Goal: Task Accomplishment & Management: Manage account settings

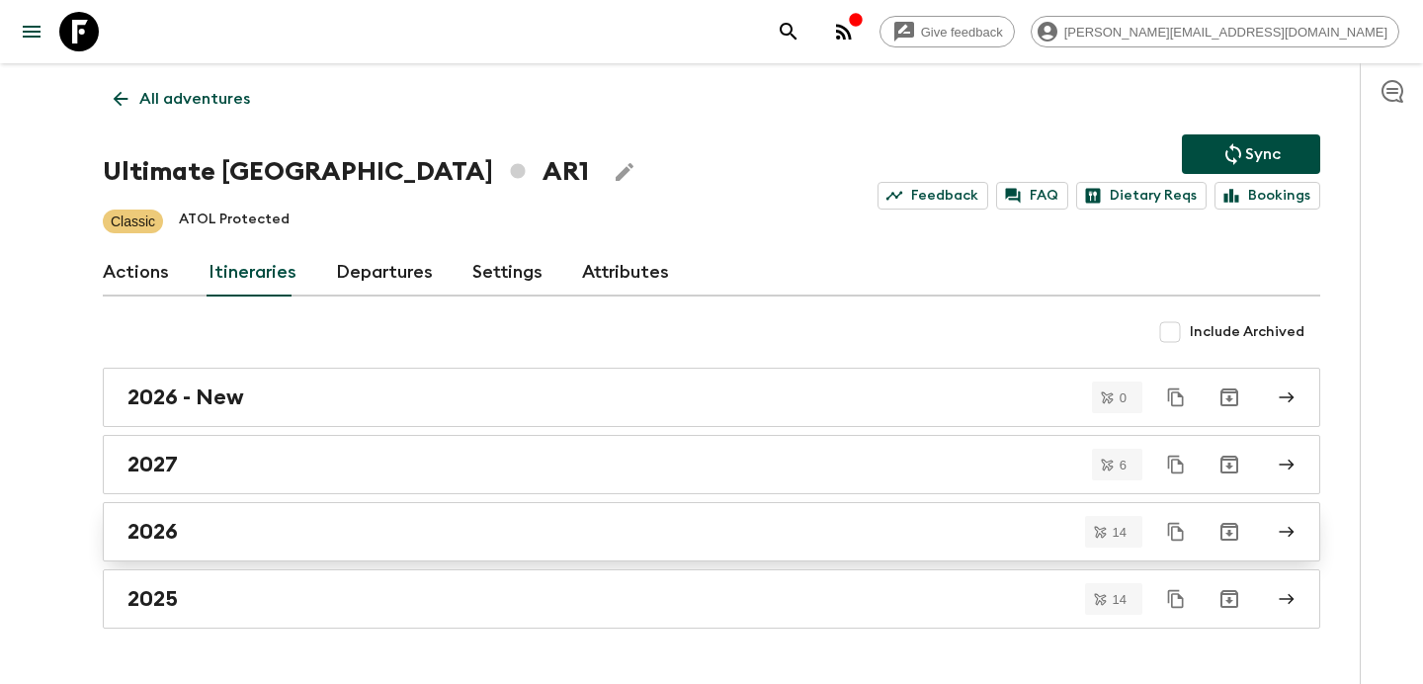
click at [373, 538] on div "2026" at bounding box center [692, 532] width 1130 height 26
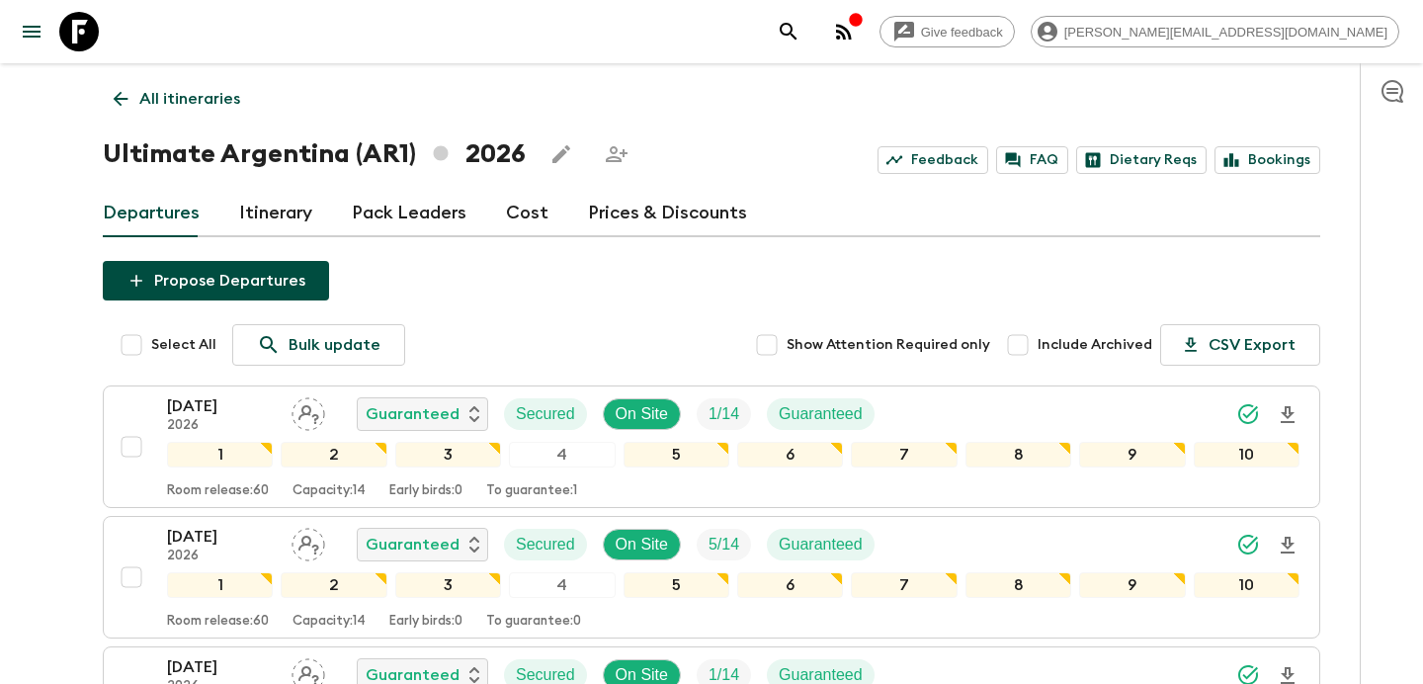
click at [118, 341] on input "Select All" at bounding box center [132, 345] width 40 height 40
checkbox input "true"
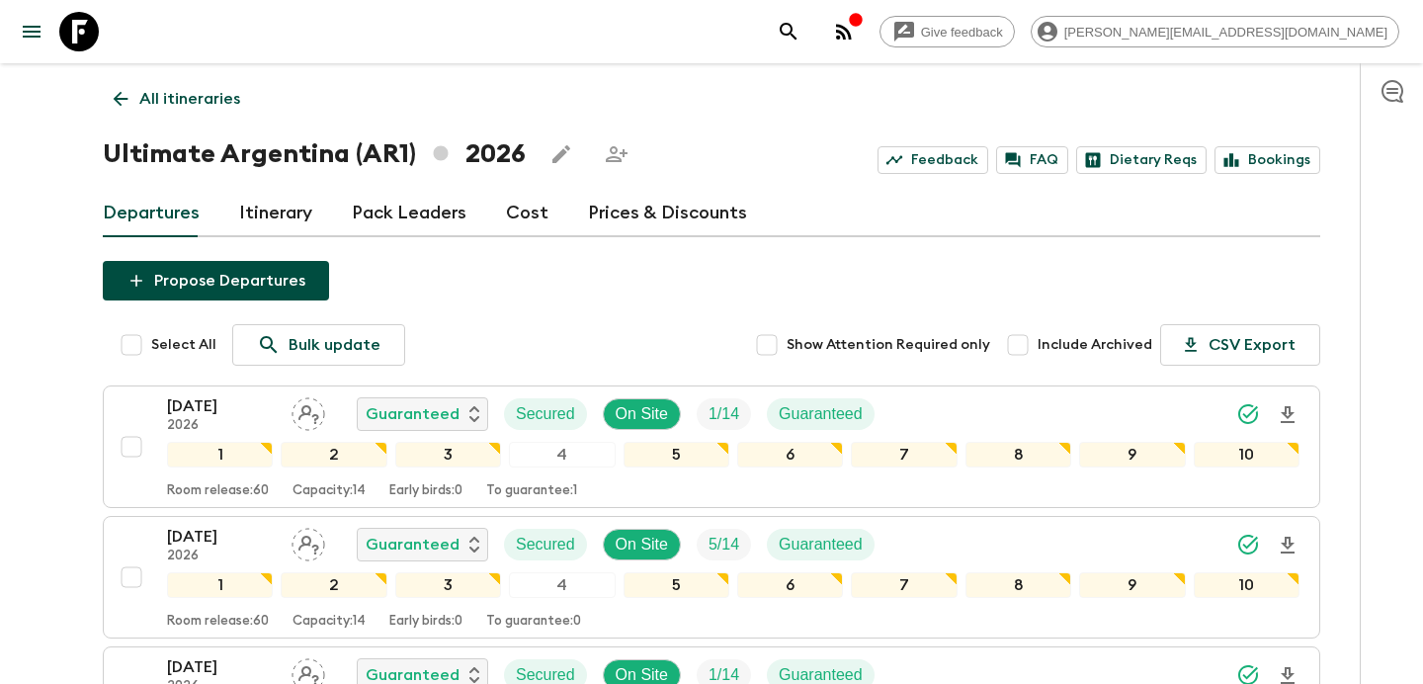
checkbox input "true"
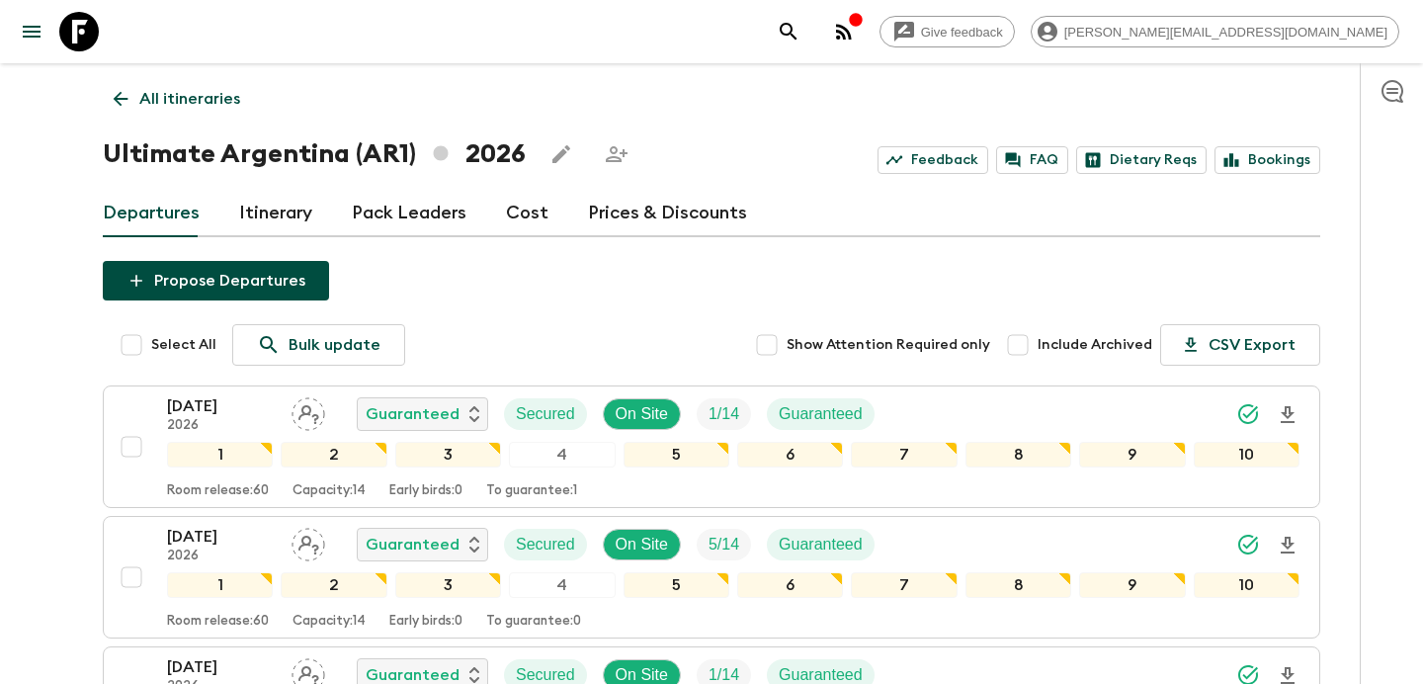
checkbox input "true"
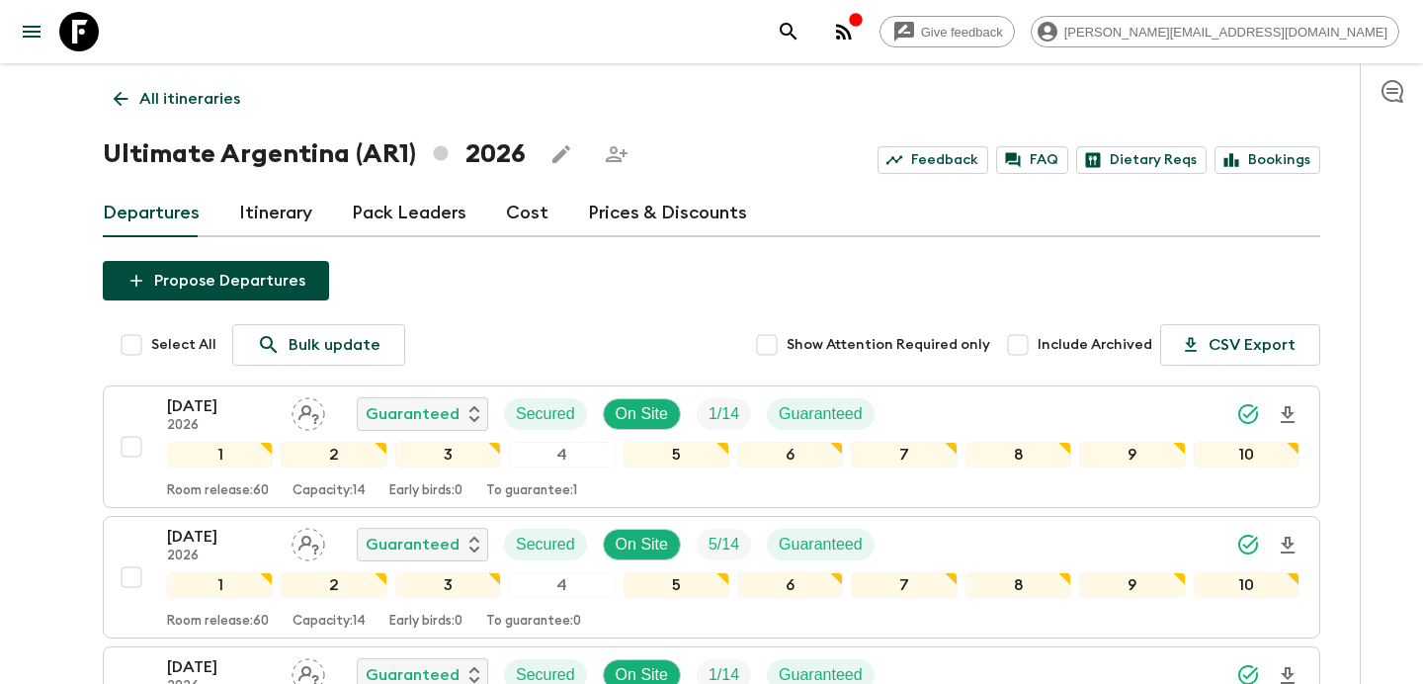
checkbox input "true"
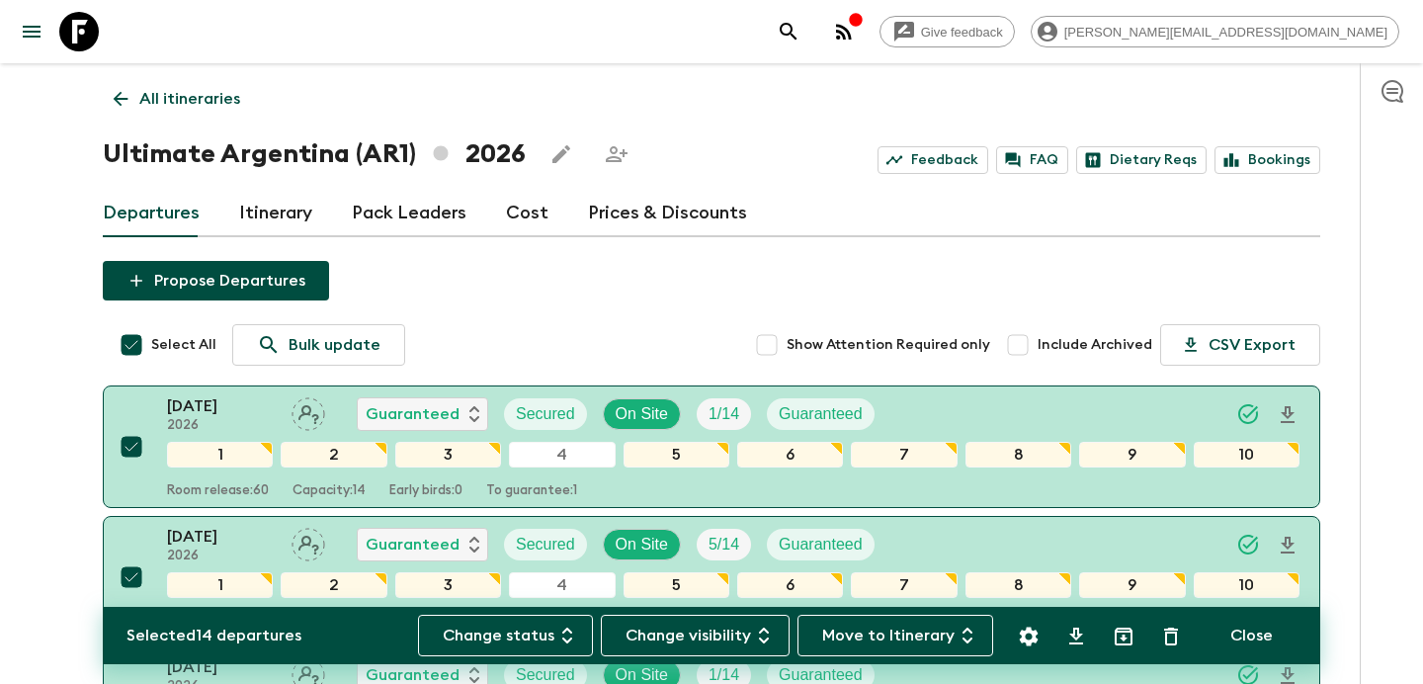
click at [148, 113] on link "All itineraries" at bounding box center [177, 99] width 148 height 40
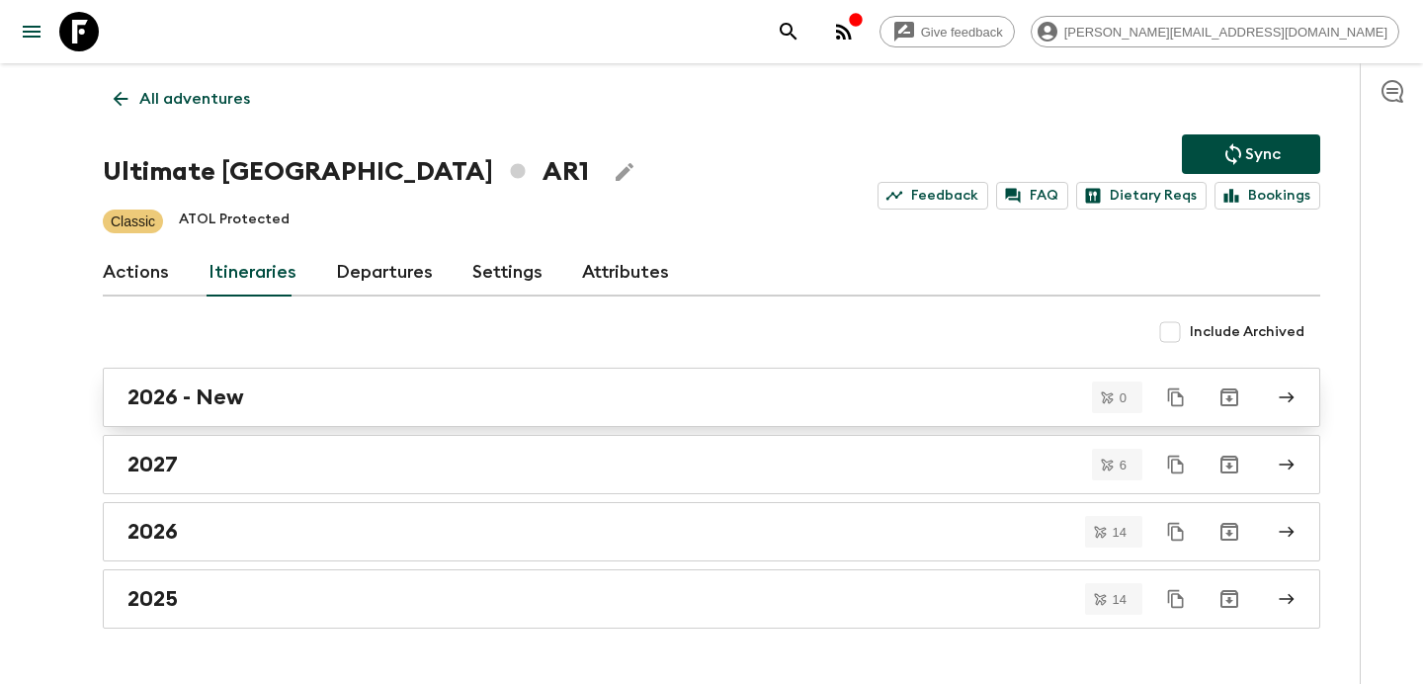
click at [376, 397] on div "2026 - New" at bounding box center [692, 397] width 1130 height 26
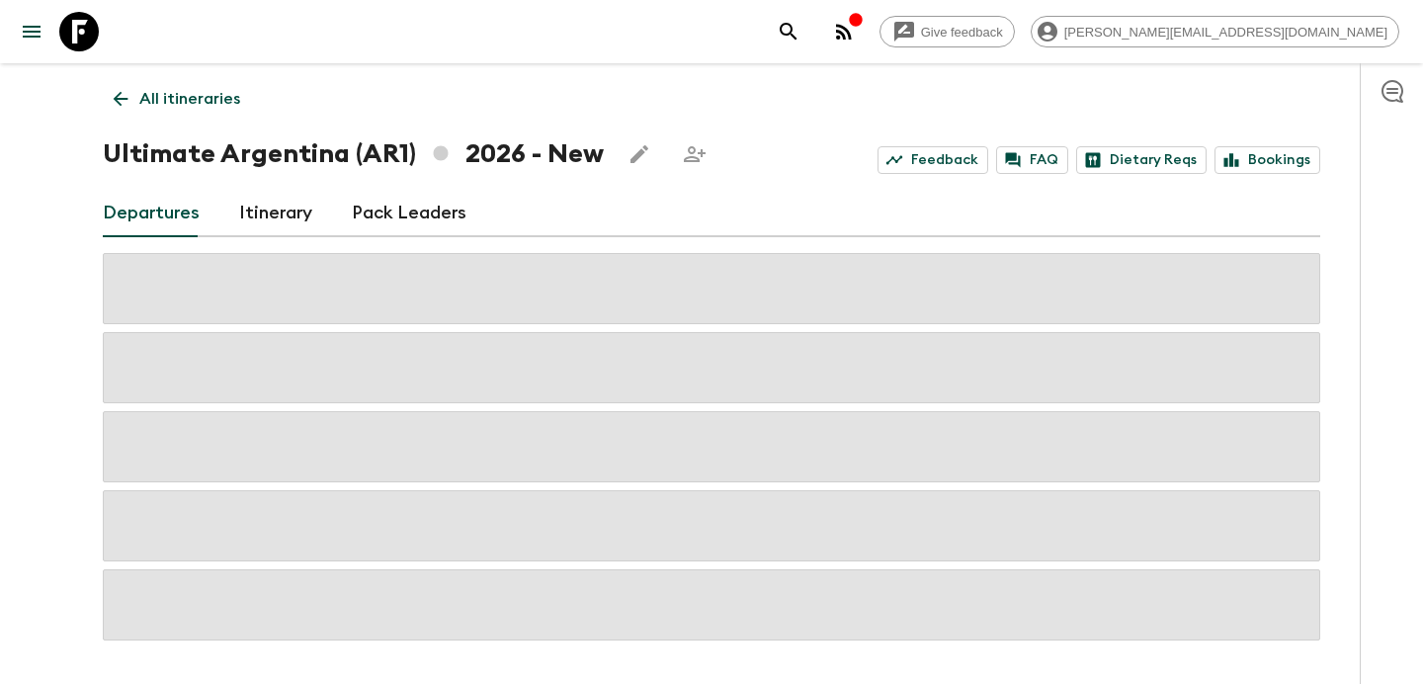
click at [277, 208] on link "Itinerary" at bounding box center [275, 213] width 73 height 47
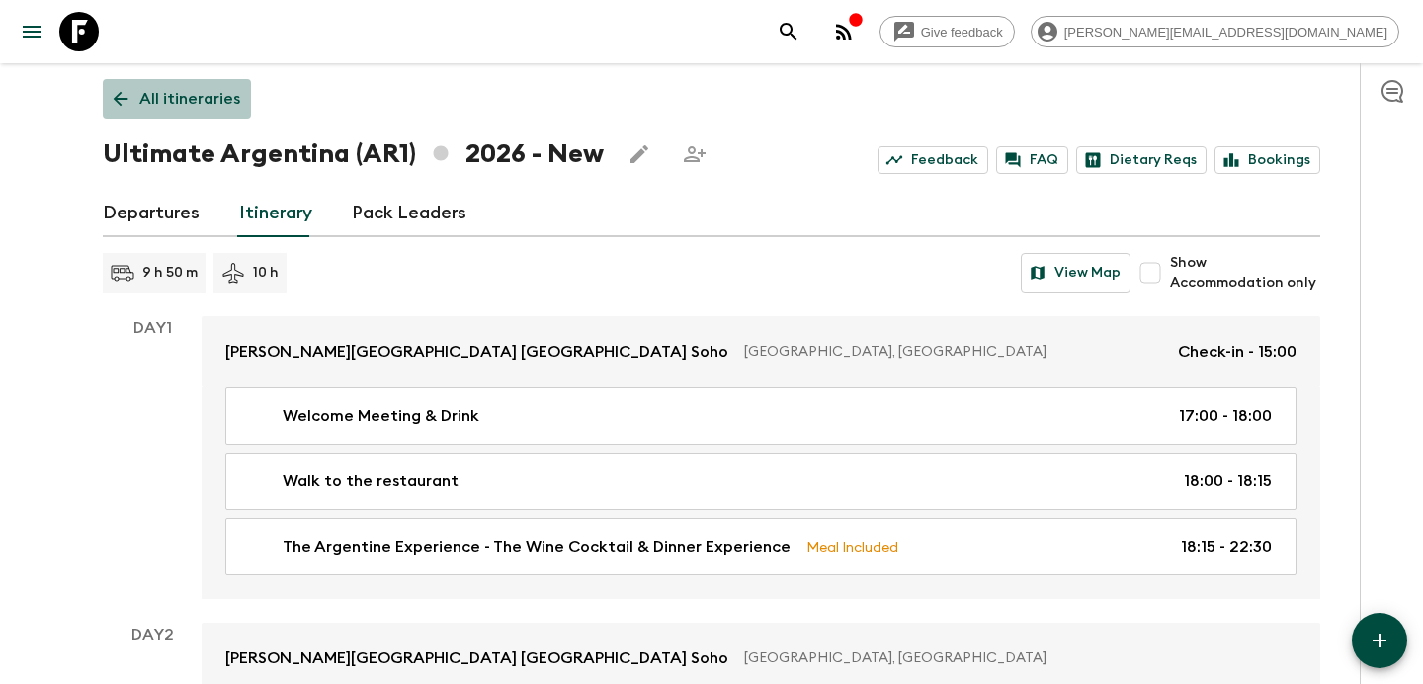
click at [197, 80] on link "All itineraries" at bounding box center [177, 99] width 148 height 40
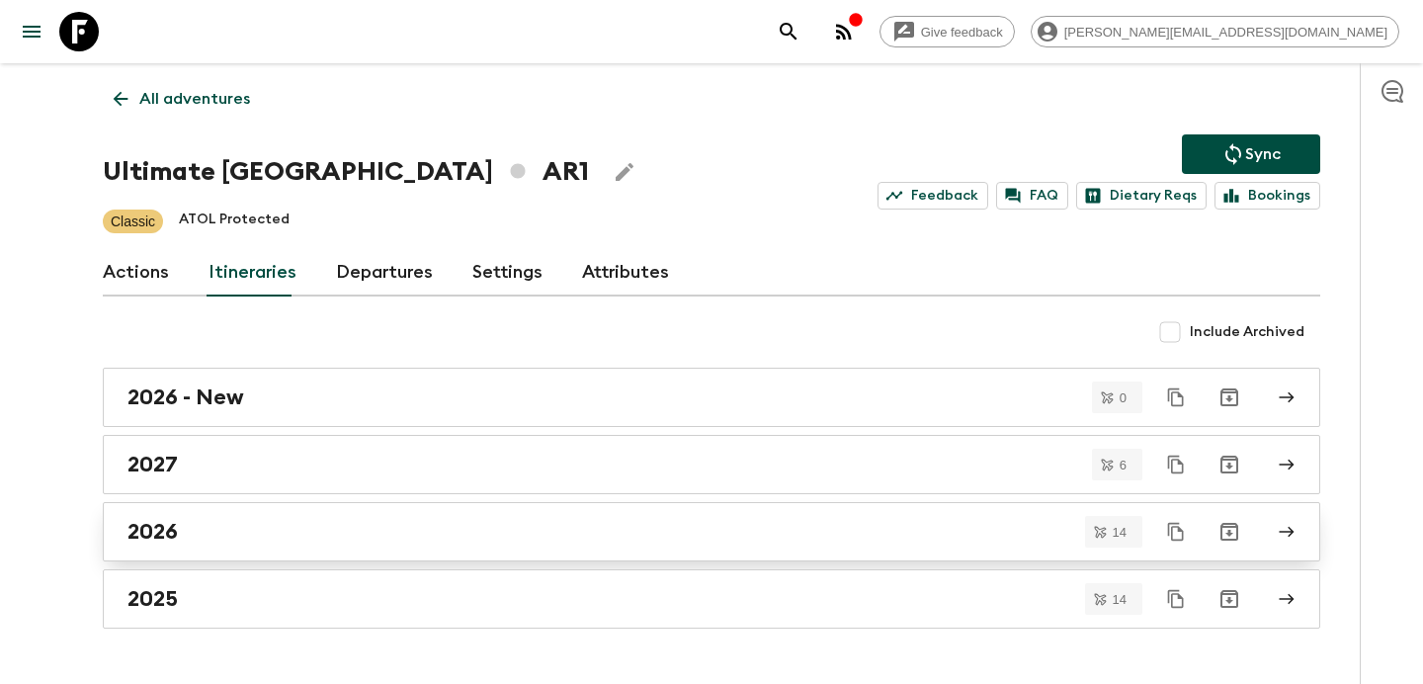
click at [295, 533] on div "2026" at bounding box center [692, 532] width 1130 height 26
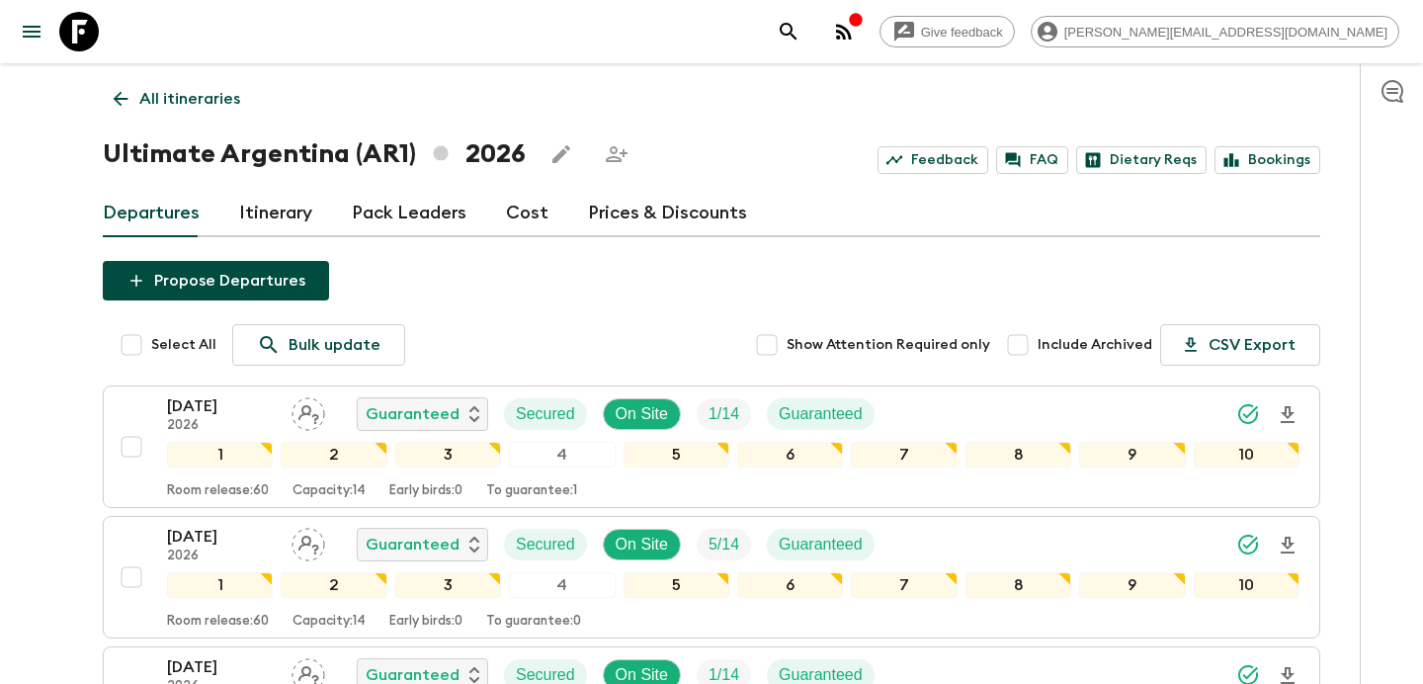
click at [130, 352] on input "Select All" at bounding box center [132, 345] width 40 height 40
checkbox input "true"
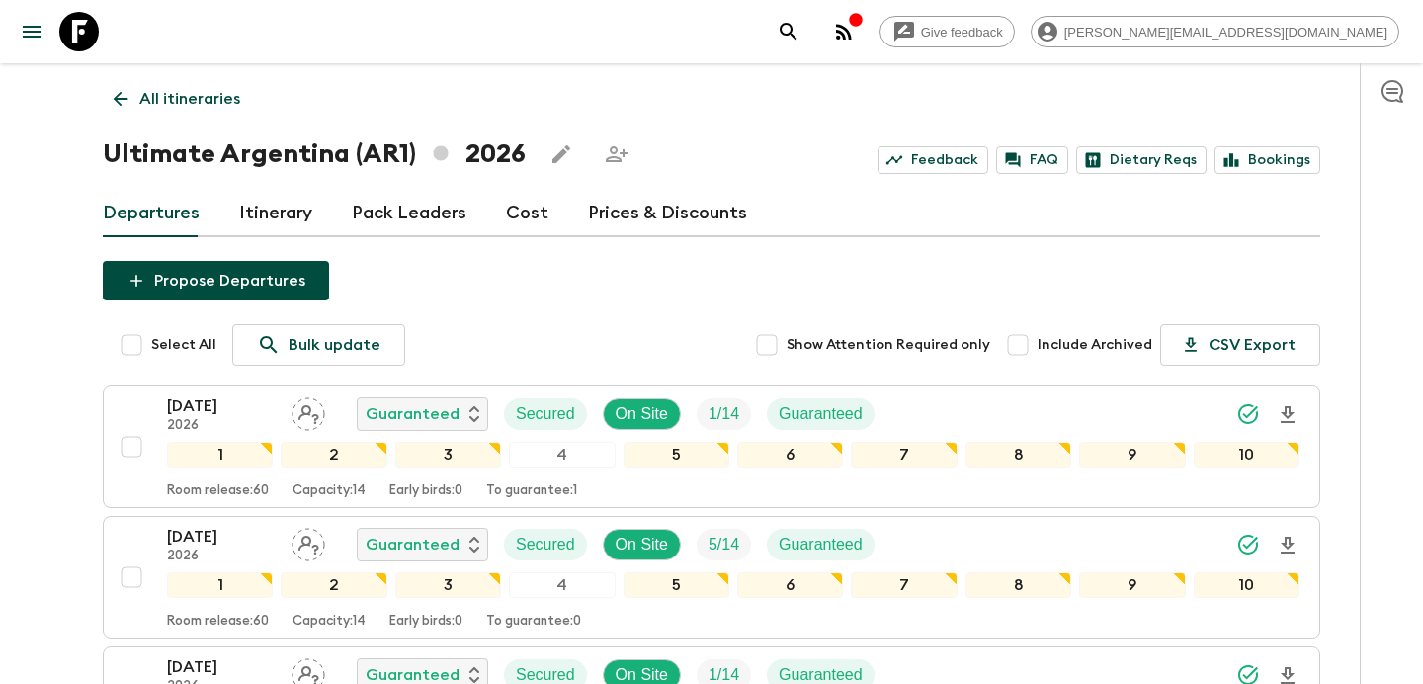
checkbox input "true"
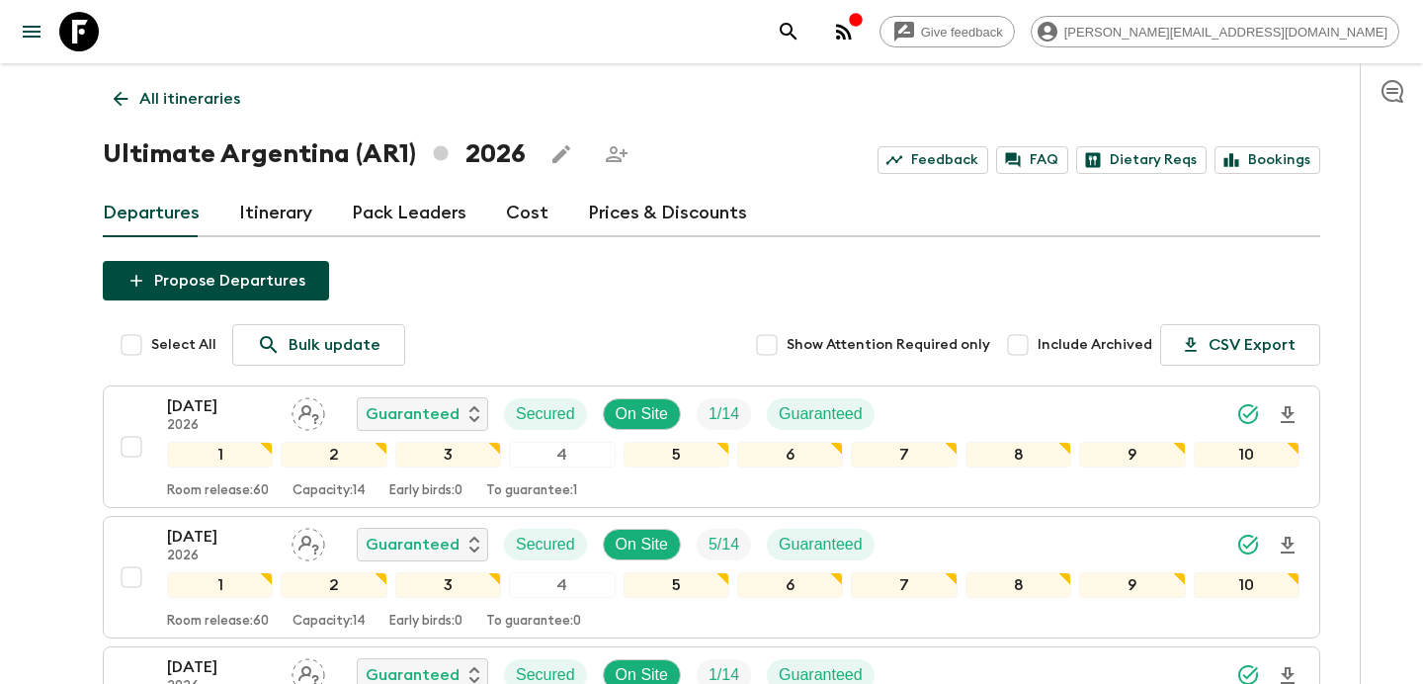
checkbox input "true"
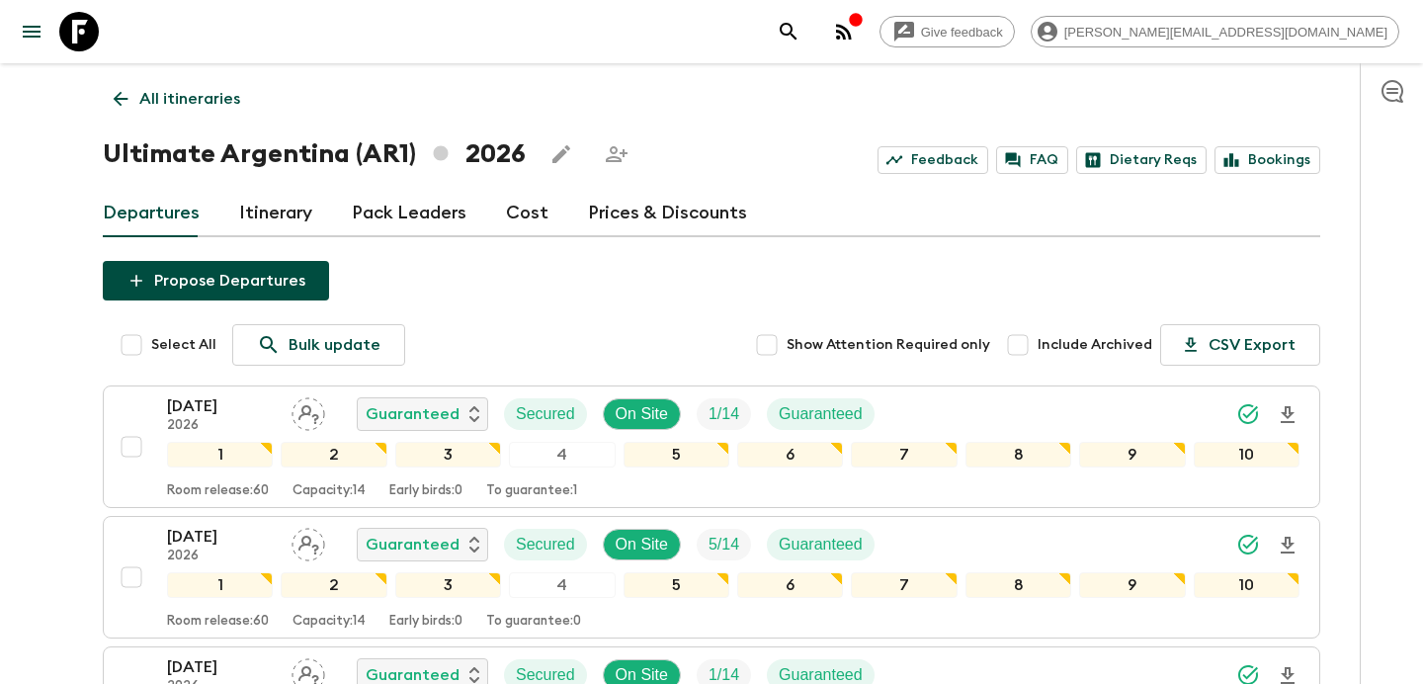
checkbox input "true"
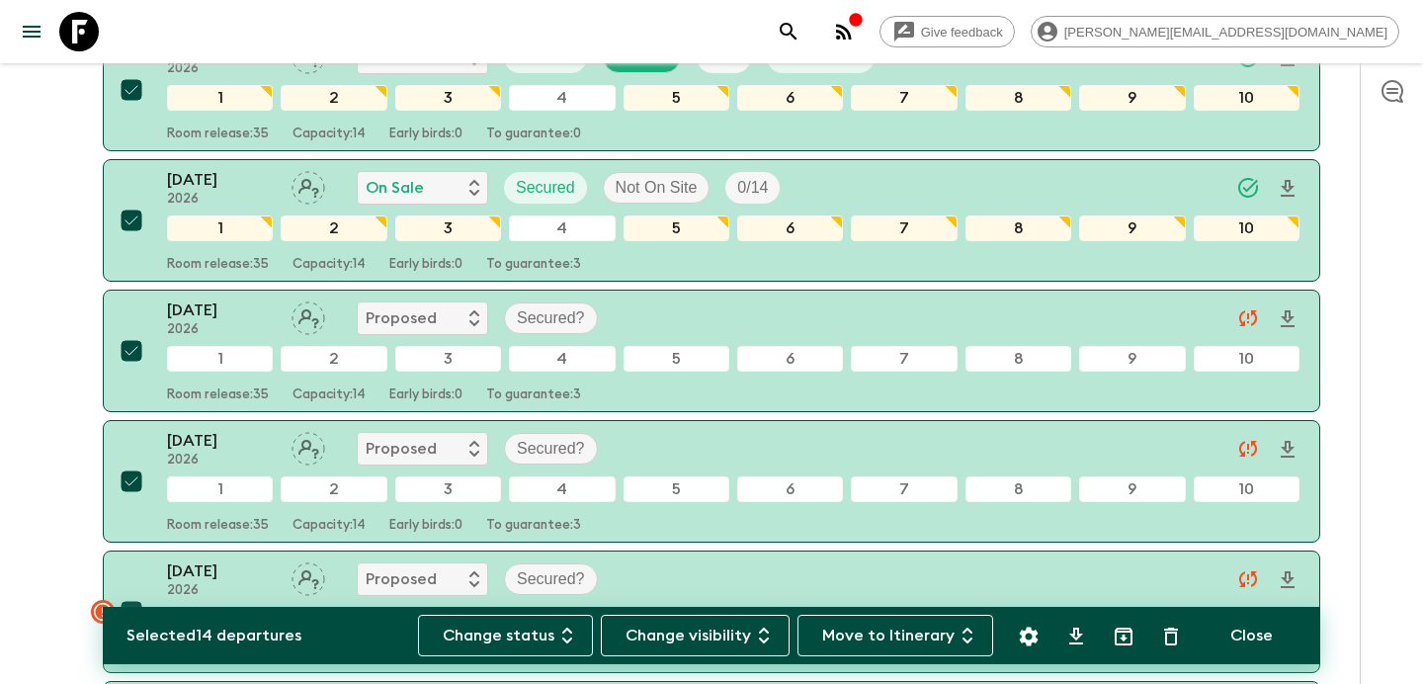
scroll to position [883, 0]
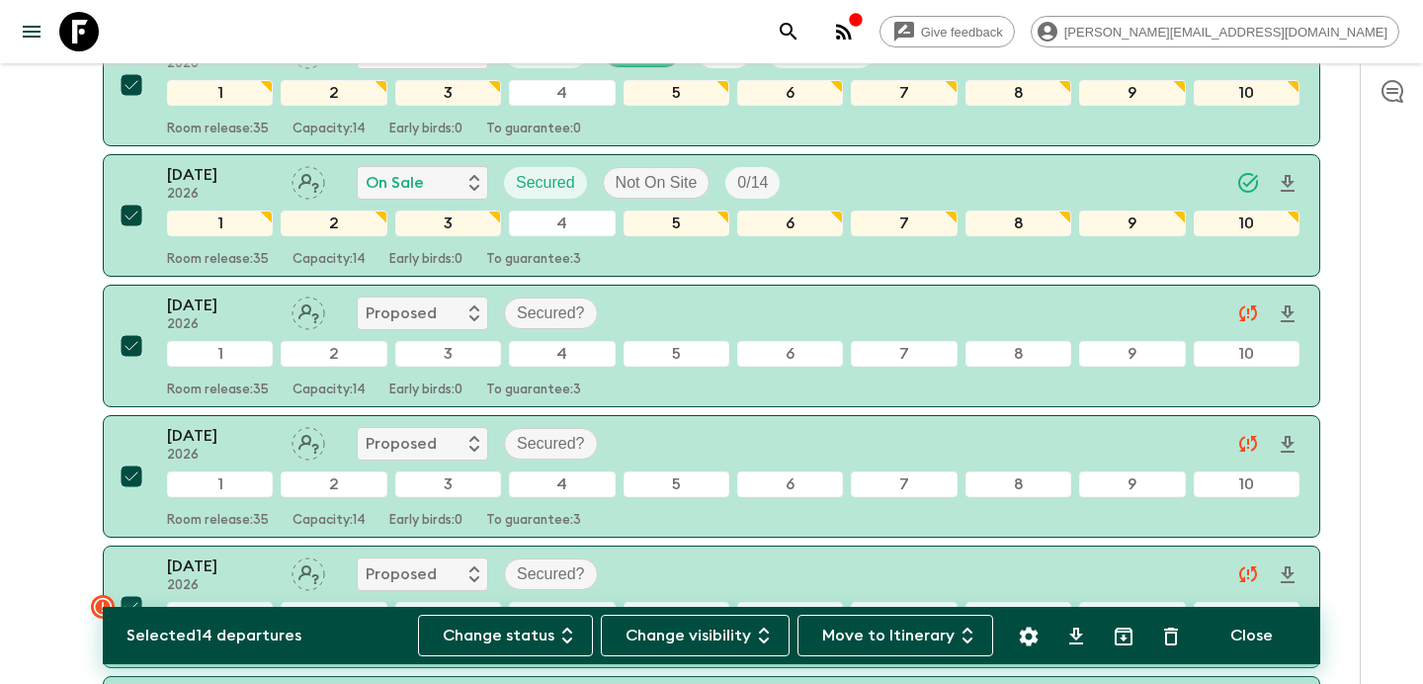
click at [920, 638] on button "Move to Itinerary" at bounding box center [895, 636] width 196 height 42
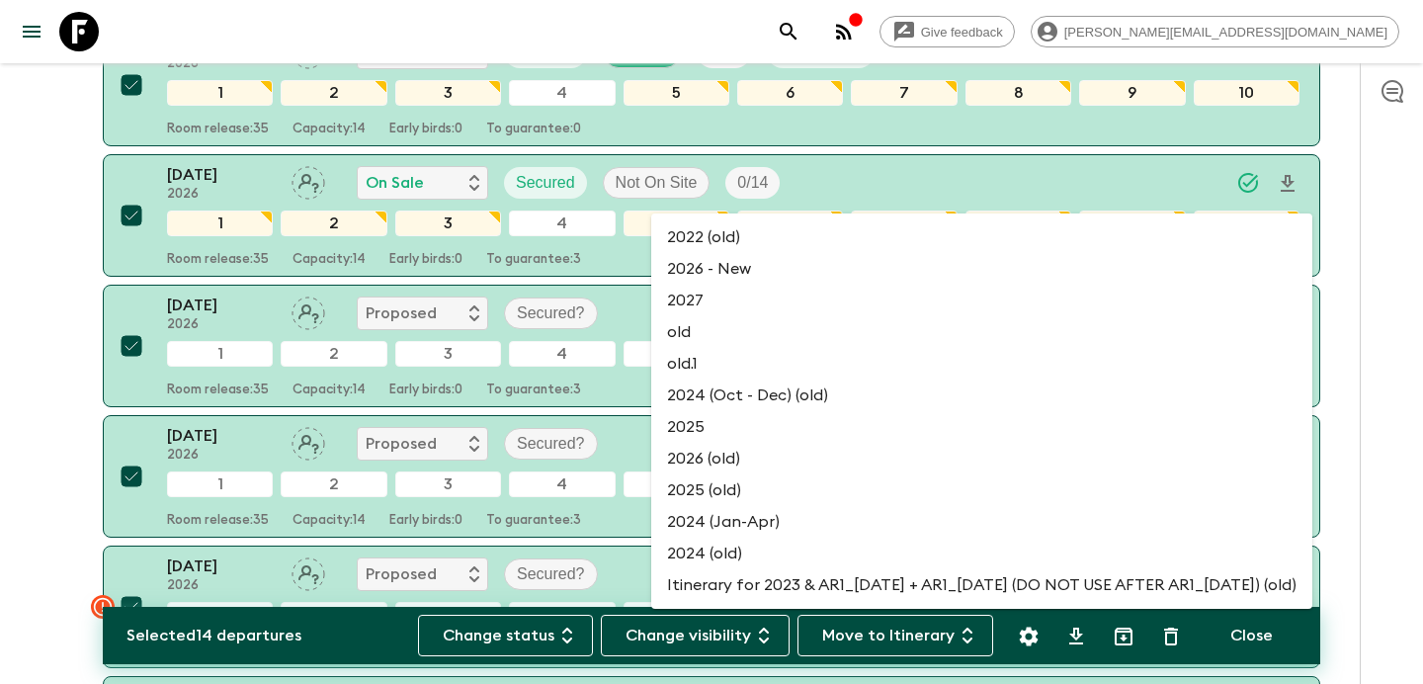
click at [793, 278] on li "2026 - New" at bounding box center [981, 269] width 661 height 32
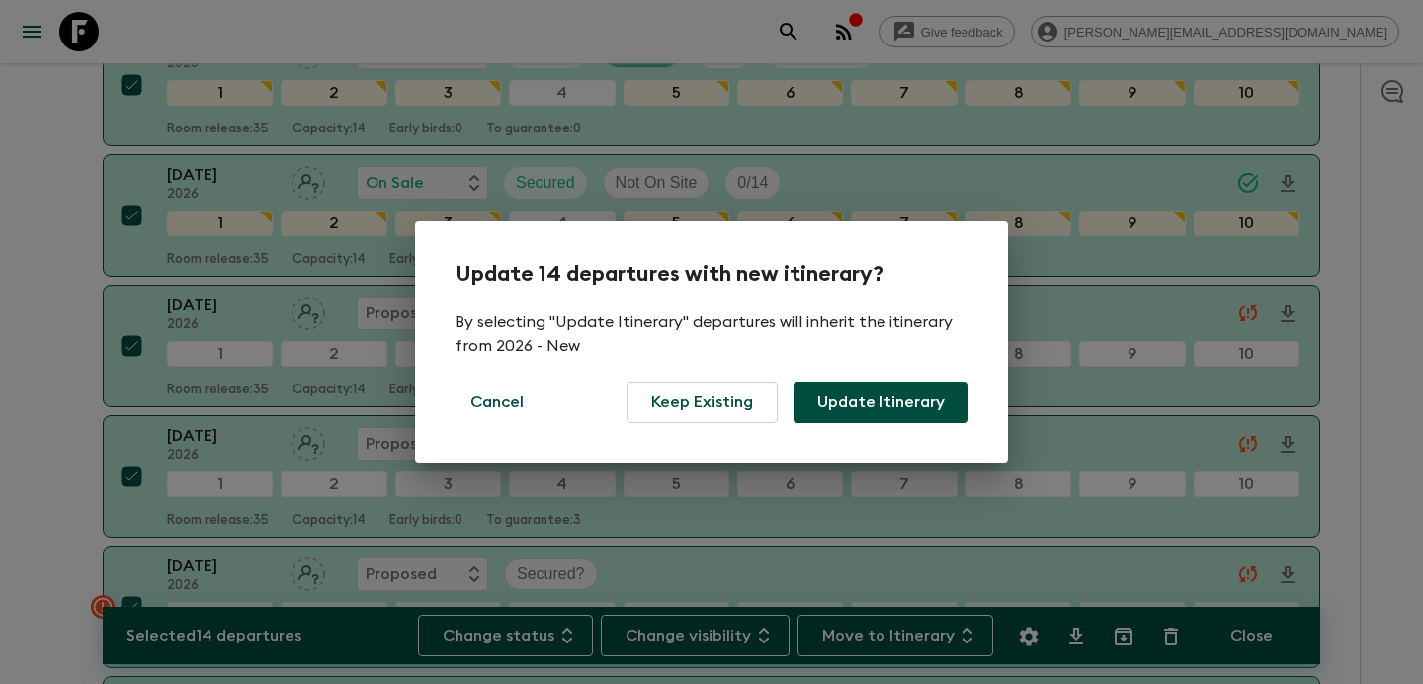
click at [851, 414] on button "Update Itinerary" at bounding box center [880, 402] width 175 height 42
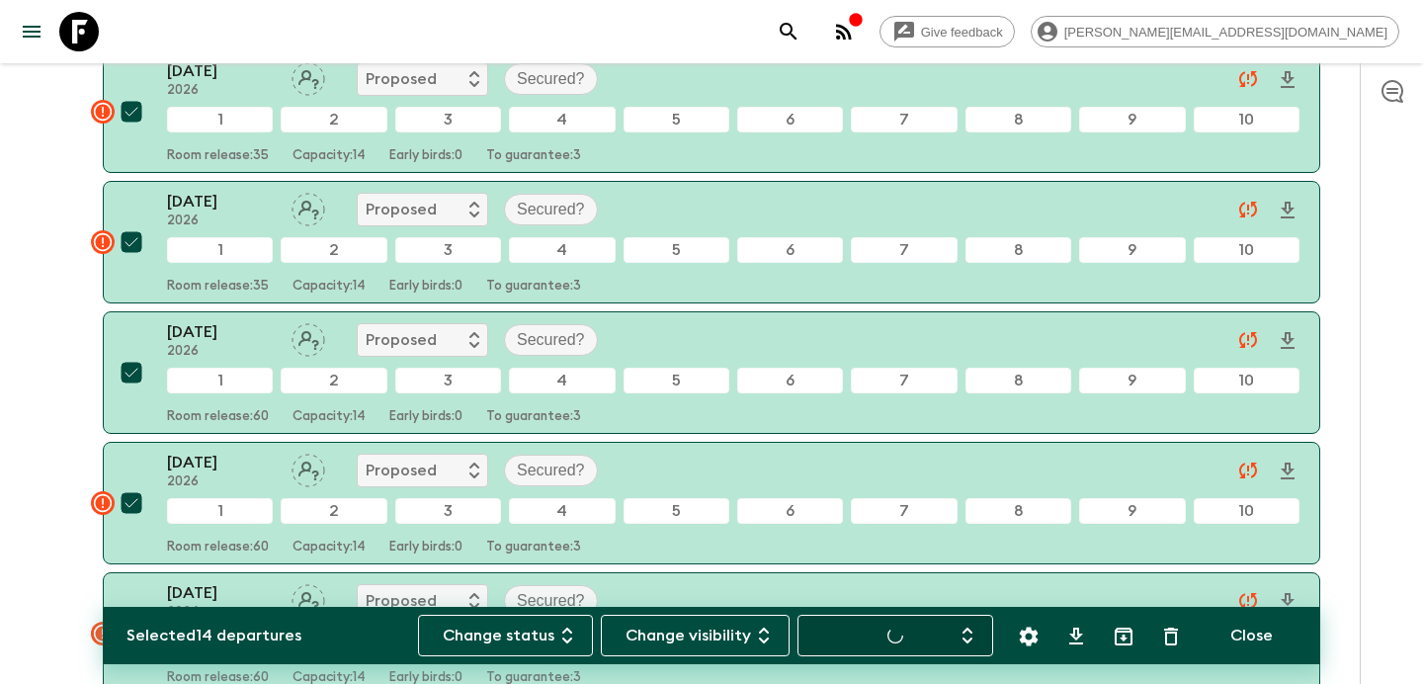
checkbox input "false"
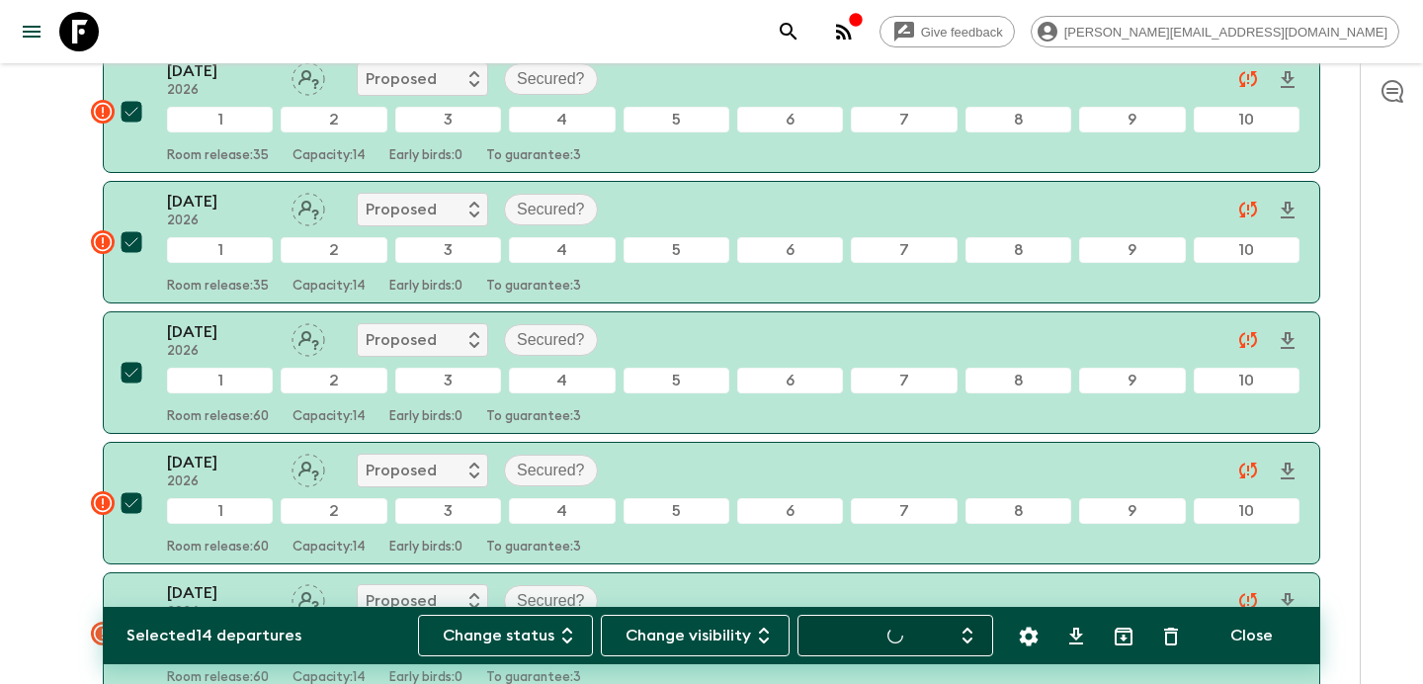
checkbox input "false"
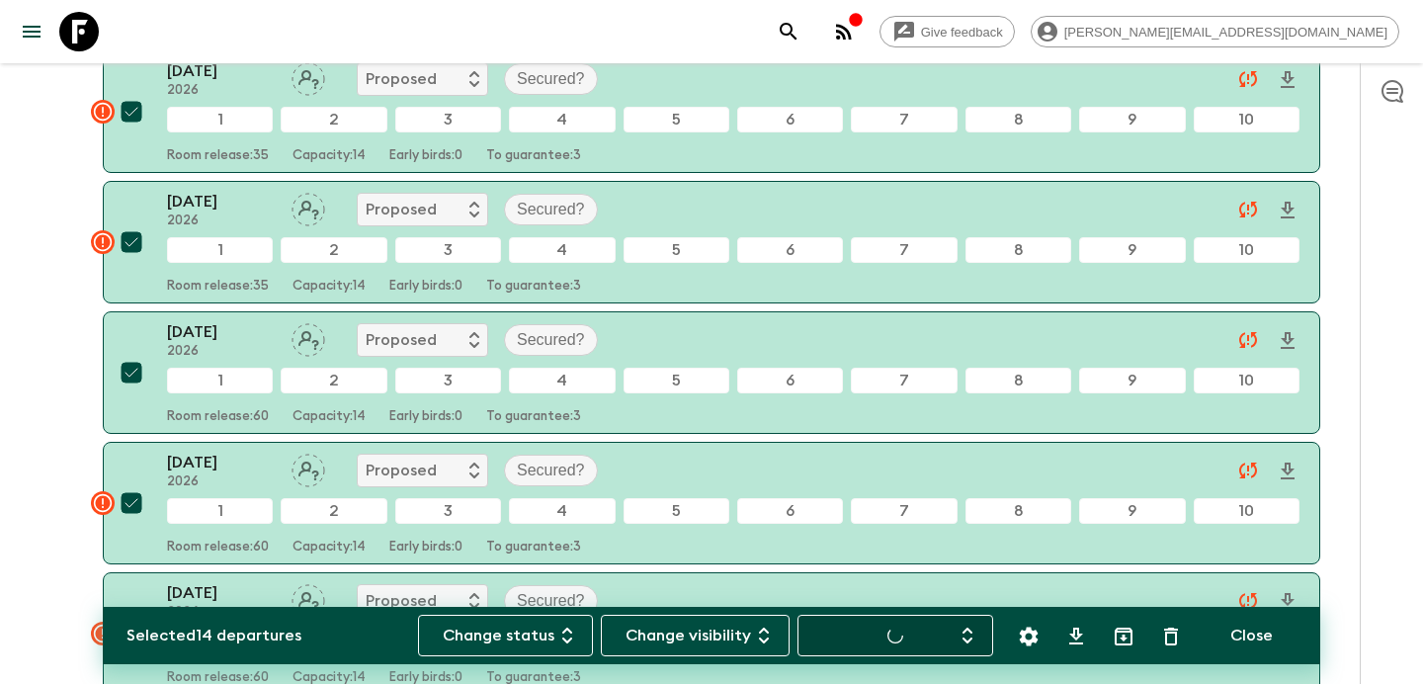
checkbox input "false"
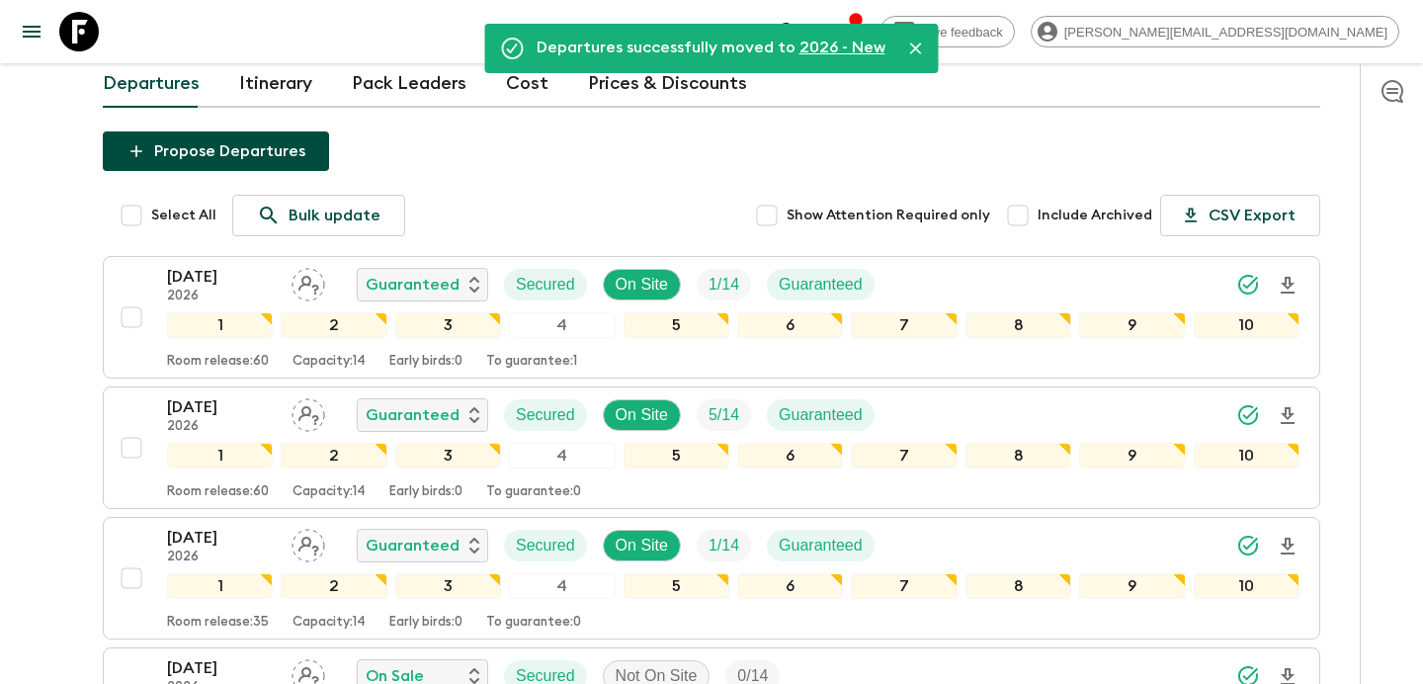
scroll to position [0, 0]
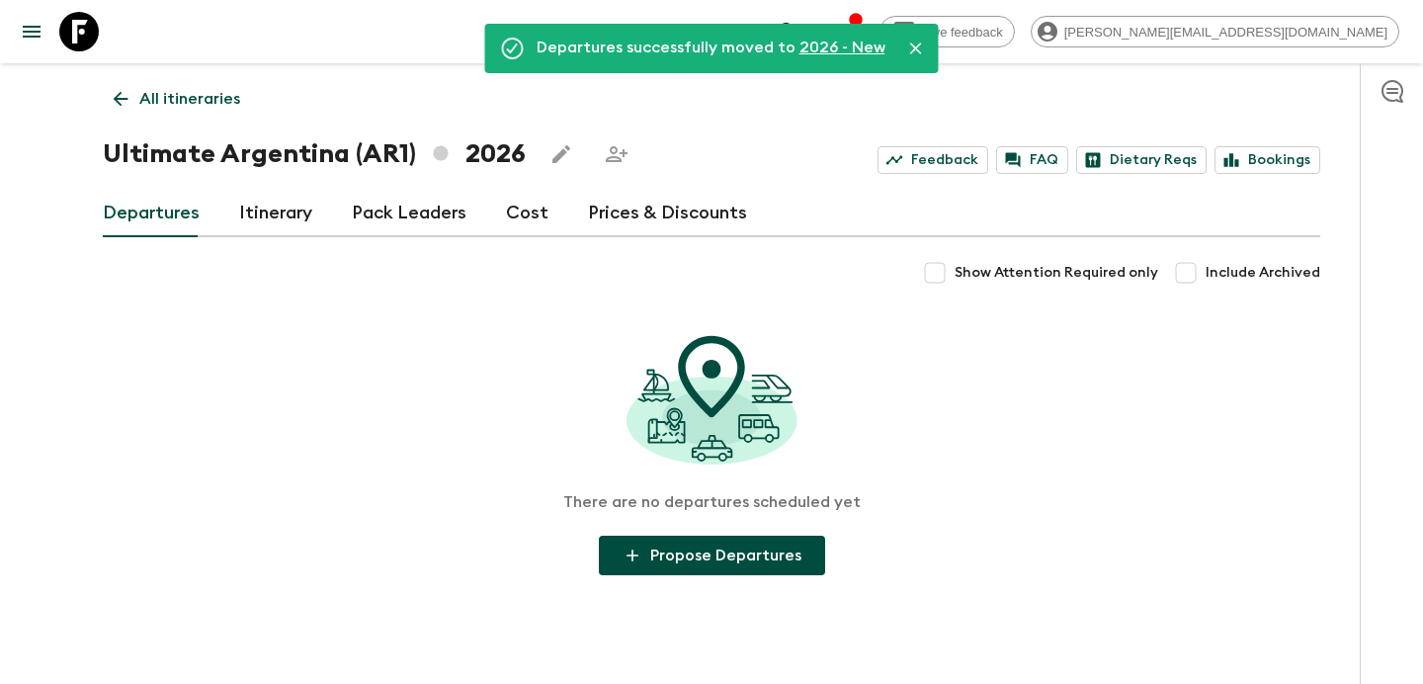
click at [208, 100] on p "All itineraries" at bounding box center [189, 99] width 101 height 24
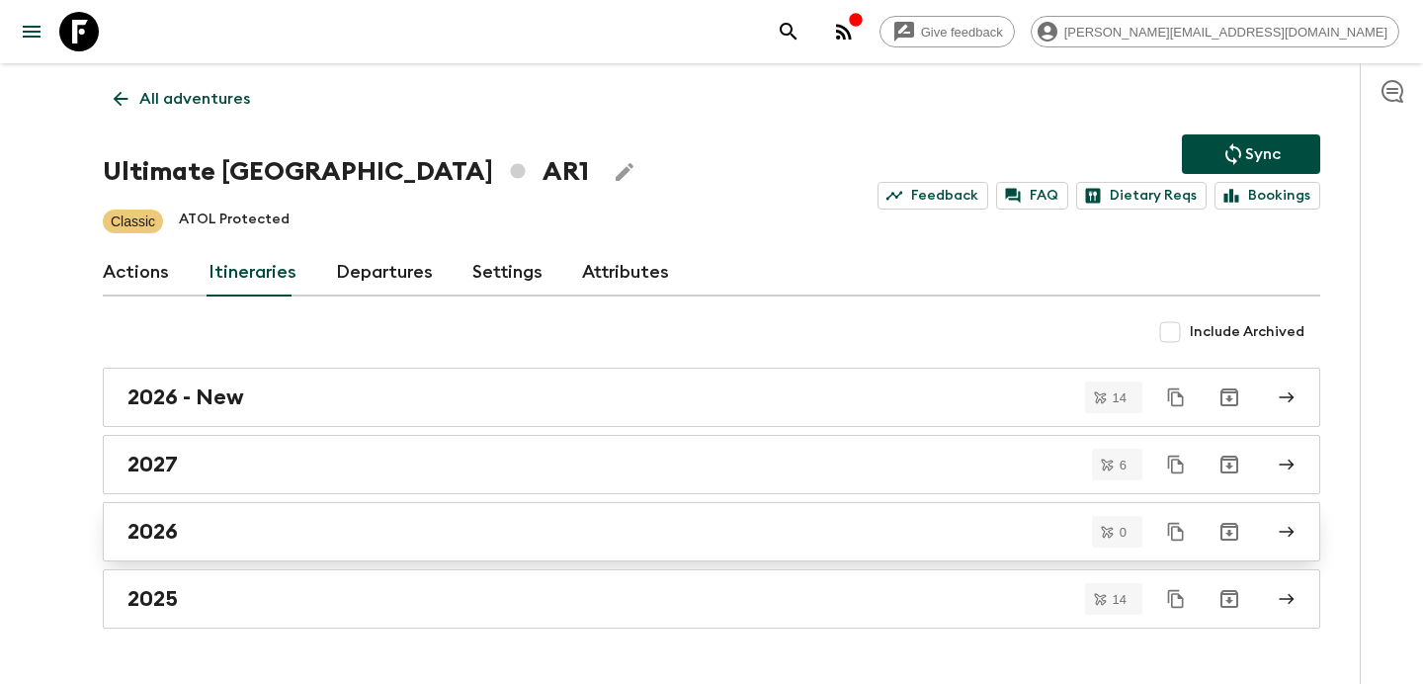
click at [598, 539] on div "2026" at bounding box center [692, 532] width 1130 height 26
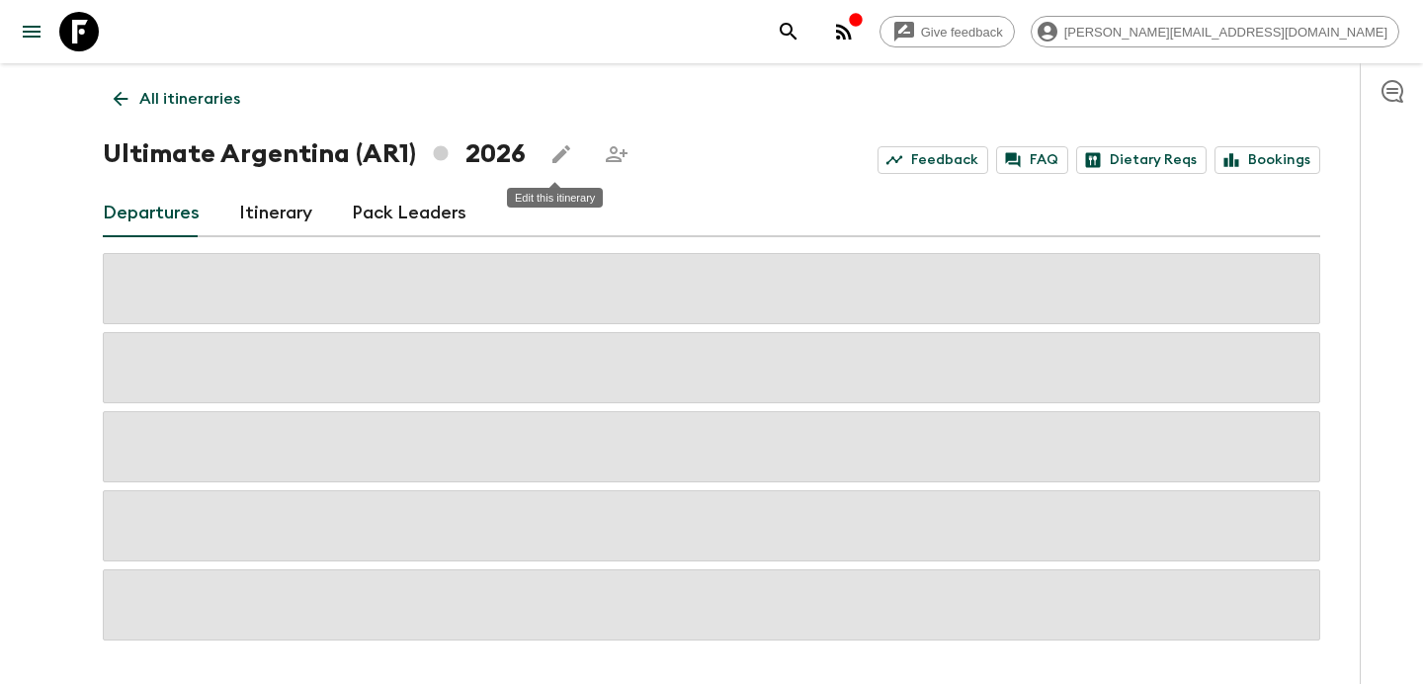
click at [560, 152] on icon "Edit this itinerary" at bounding box center [561, 154] width 24 height 24
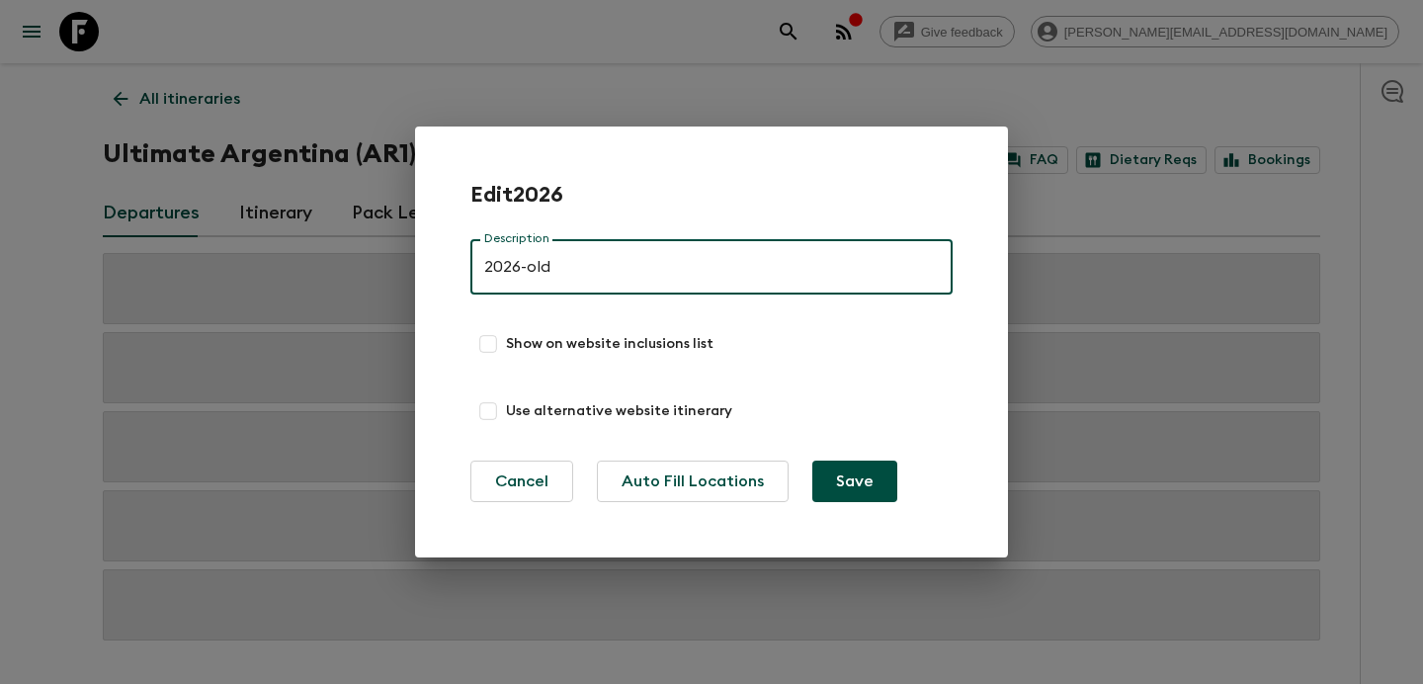
type input "2026-old"
click at [812, 460] on button "Save" at bounding box center [854, 481] width 85 height 42
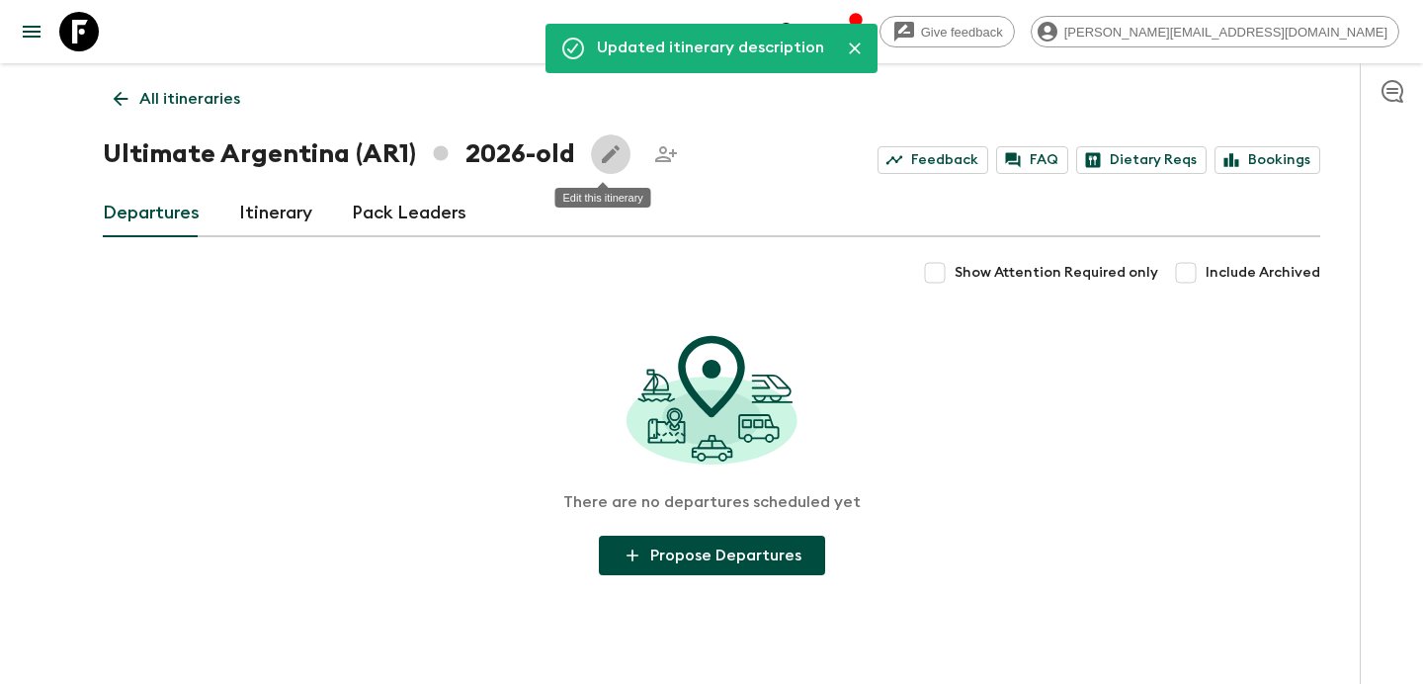
click at [177, 100] on p "All itineraries" at bounding box center [189, 99] width 101 height 24
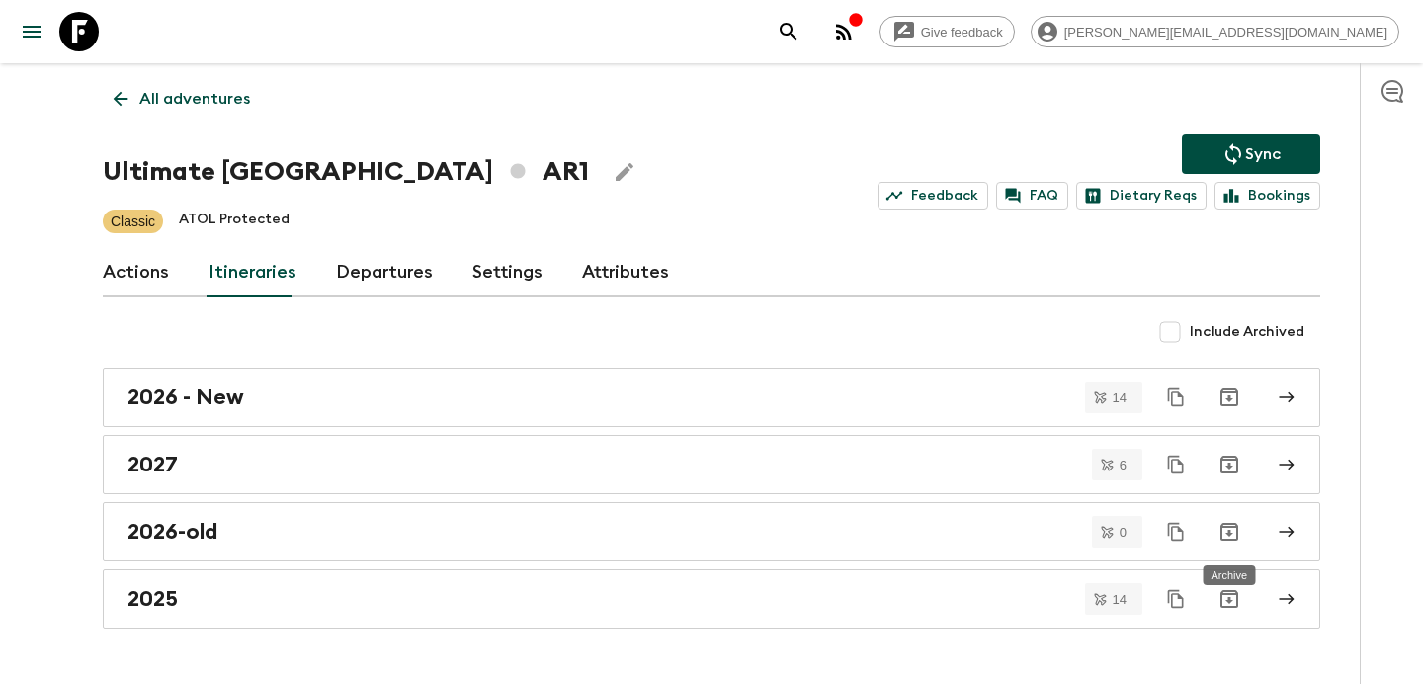
click at [1232, 538] on icon "Archive" at bounding box center [1229, 532] width 24 height 24
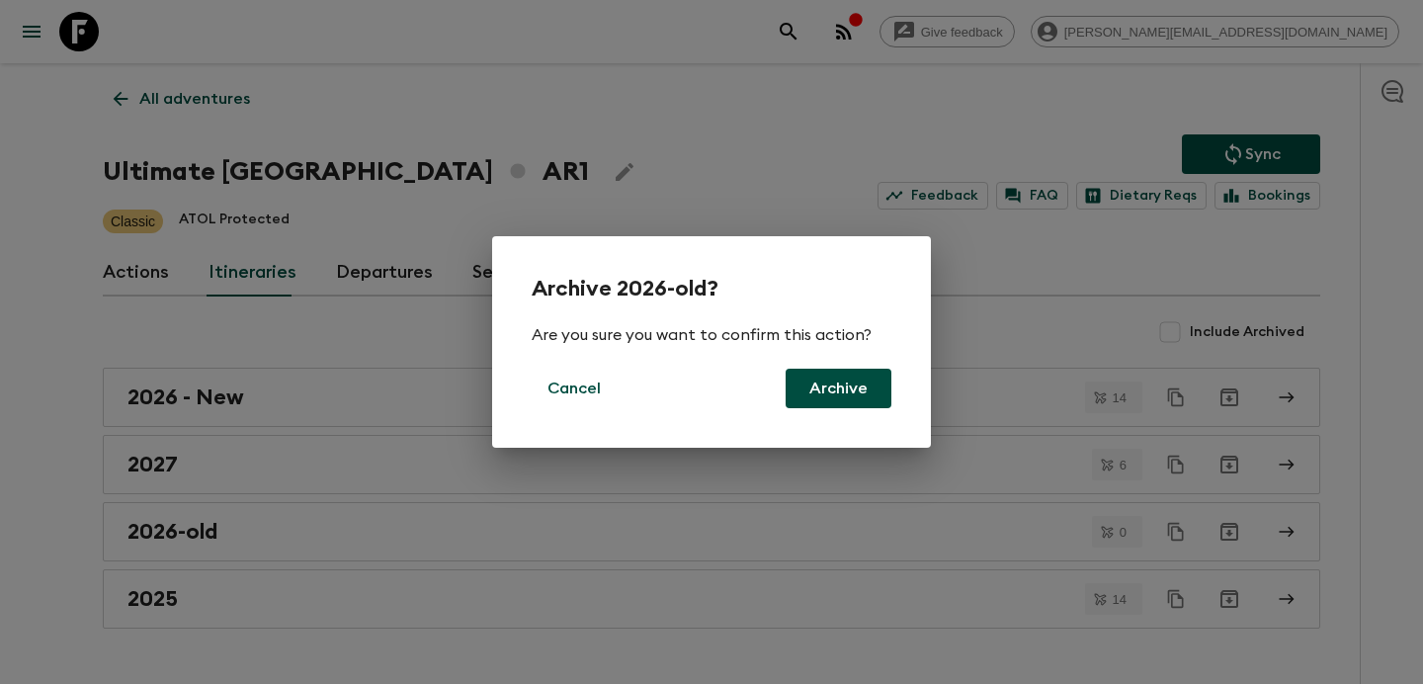
click at [831, 389] on button "Archive" at bounding box center [839, 389] width 106 height 40
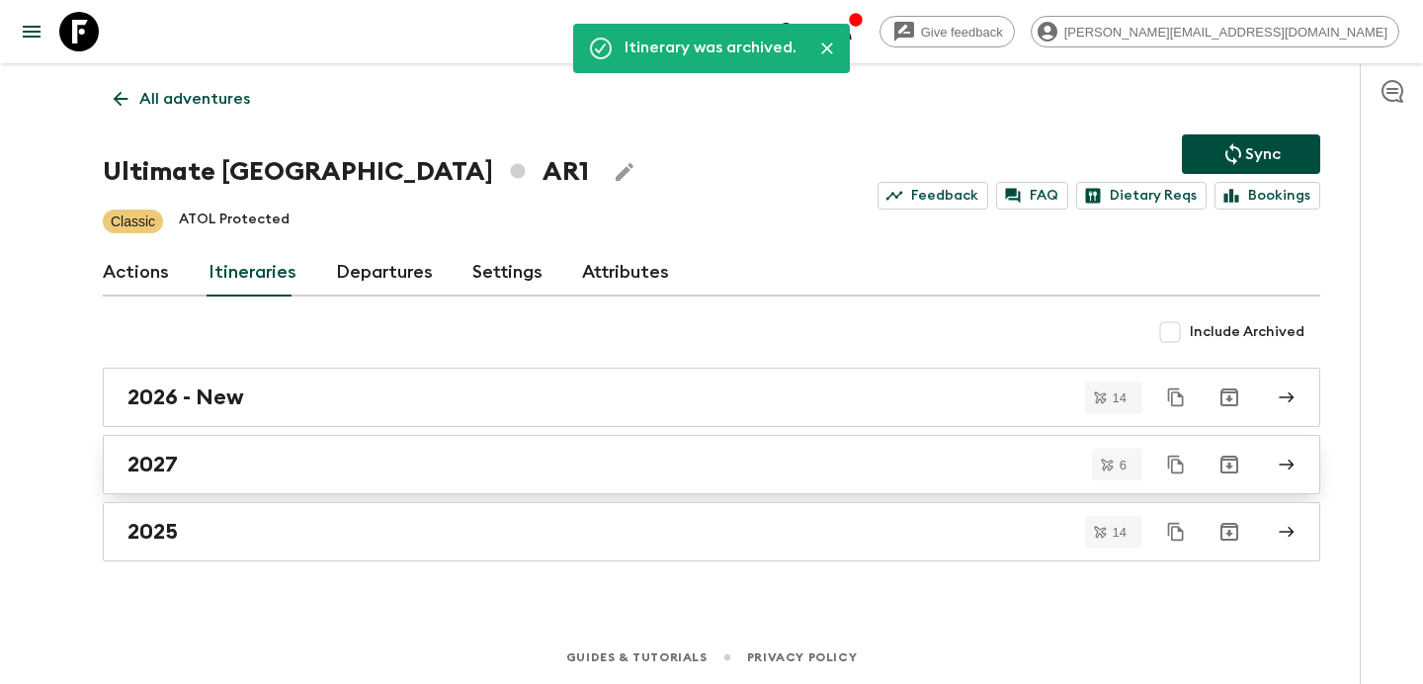
click at [519, 466] on div "2027" at bounding box center [692, 465] width 1130 height 26
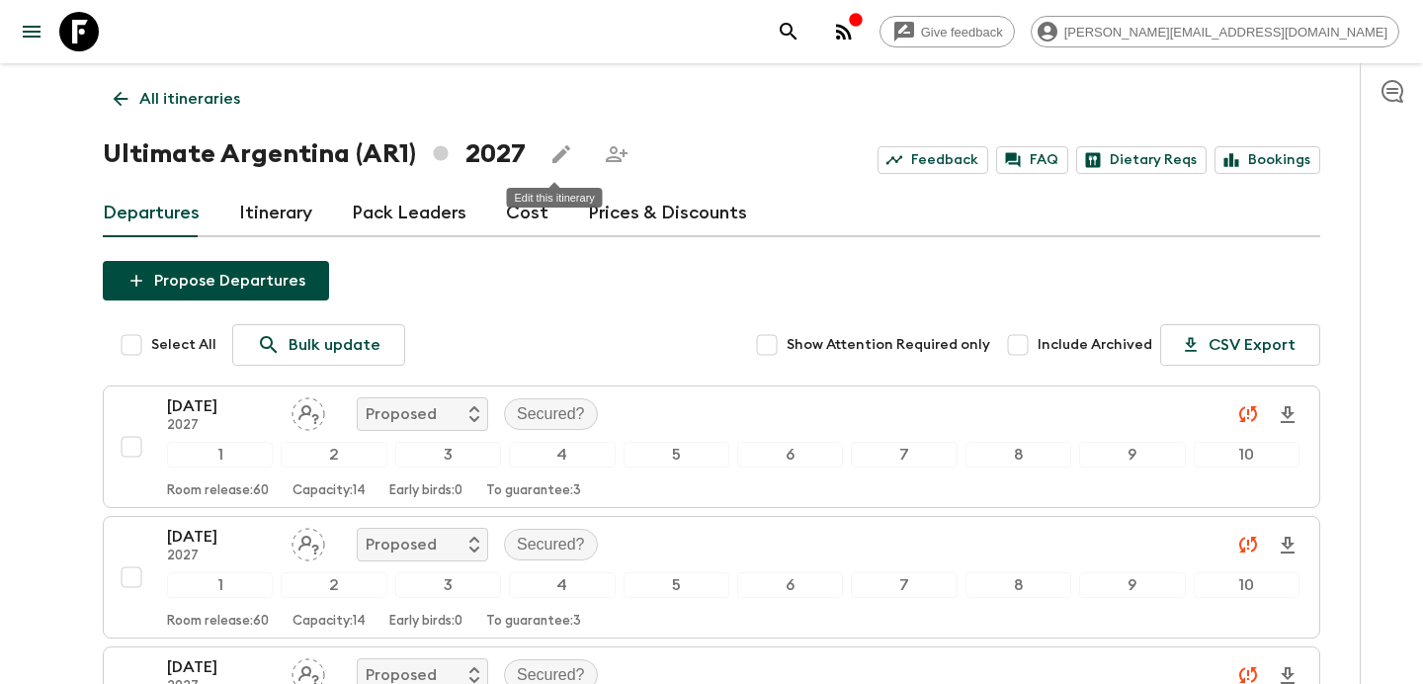
click at [549, 156] on icon "Edit this itinerary" at bounding box center [561, 154] width 24 height 24
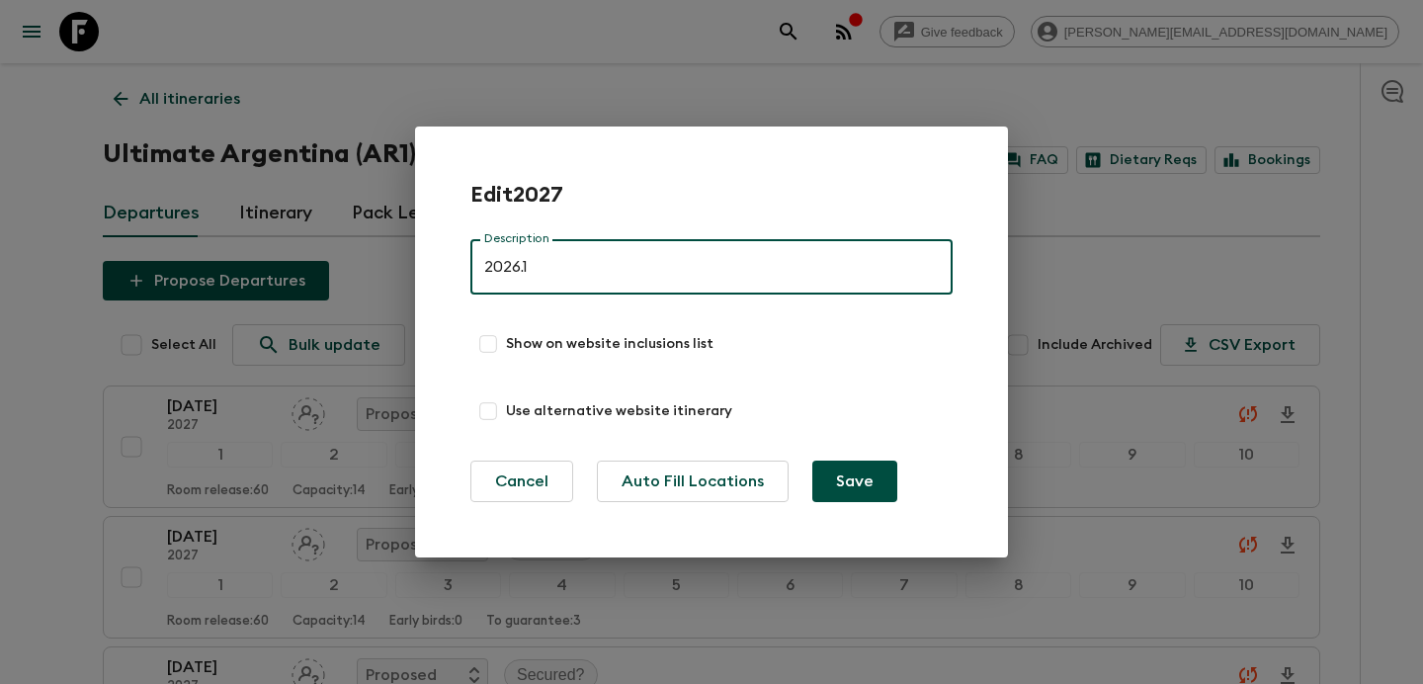
type input "2026.1"
click at [812, 460] on button "Save" at bounding box center [854, 481] width 85 height 42
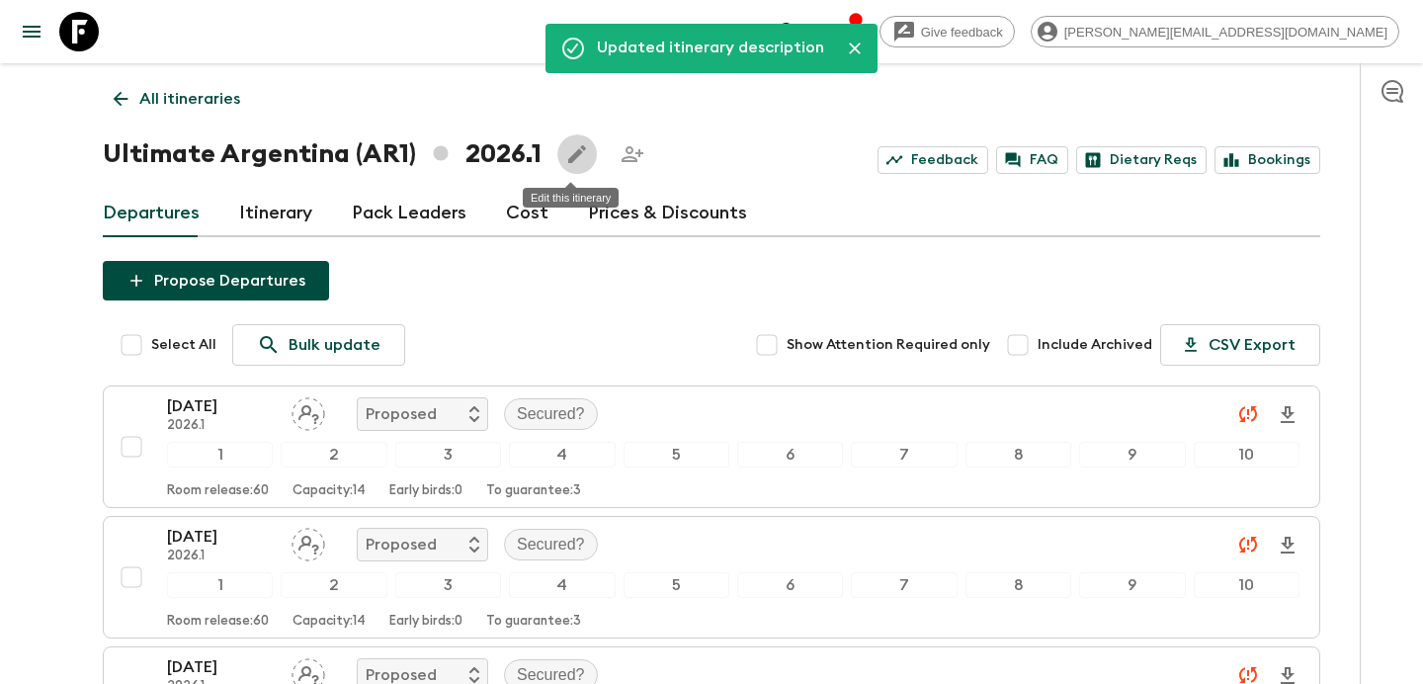
click at [209, 104] on p "All itineraries" at bounding box center [189, 99] width 101 height 24
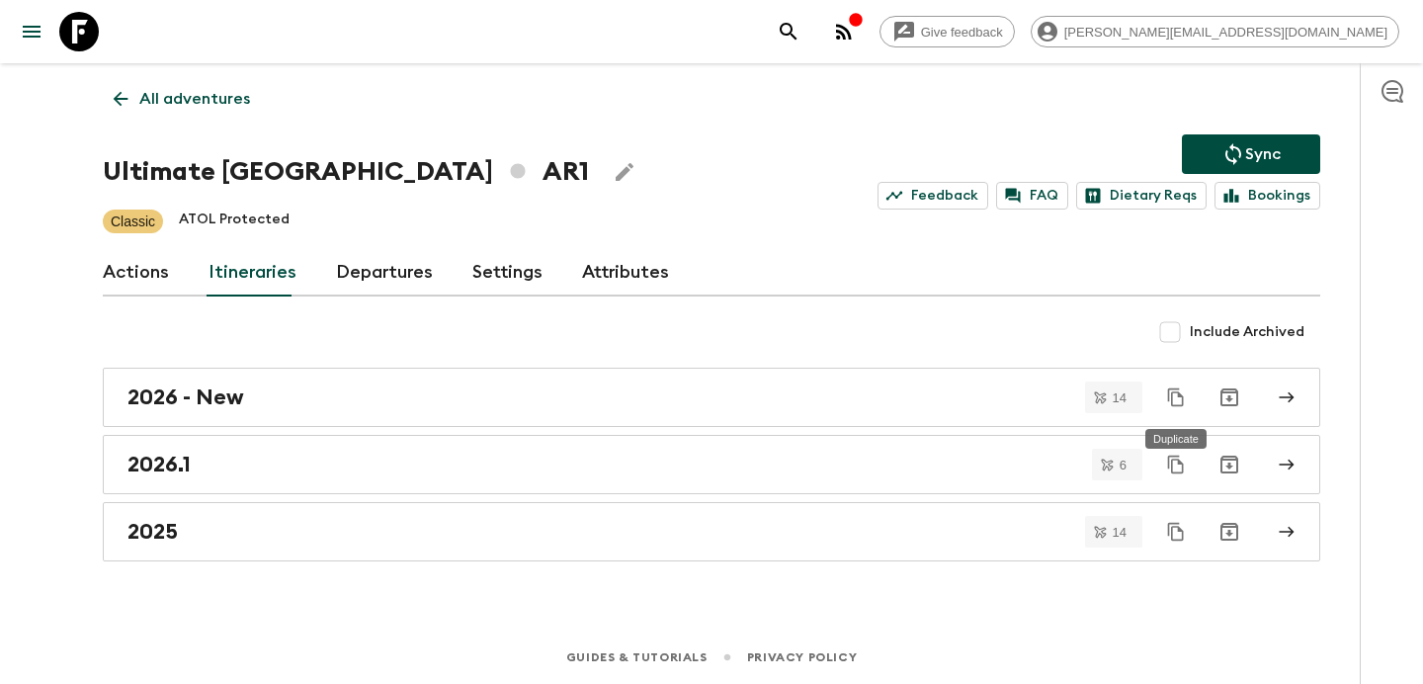
click at [1184, 401] on icon "Duplicate" at bounding box center [1176, 397] width 20 height 20
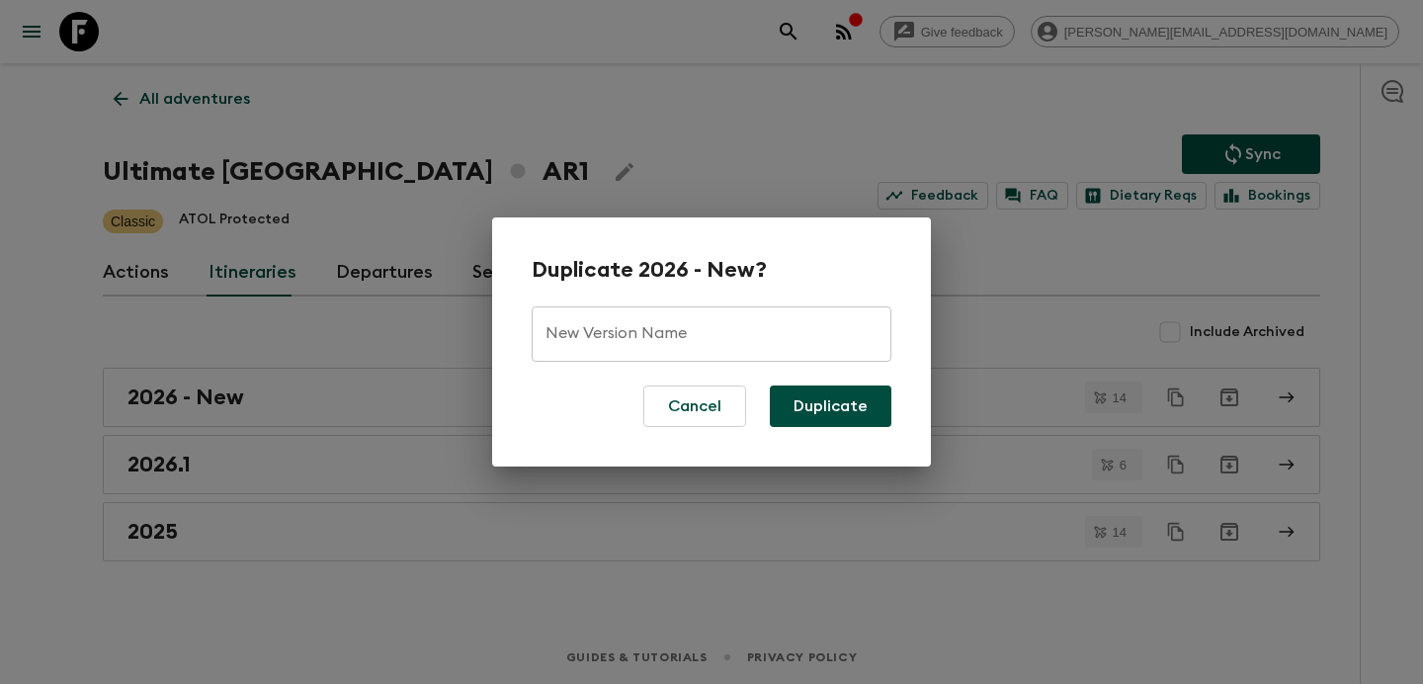
click at [673, 332] on div "New Version Name New Version Name" at bounding box center [712, 333] width 360 height 55
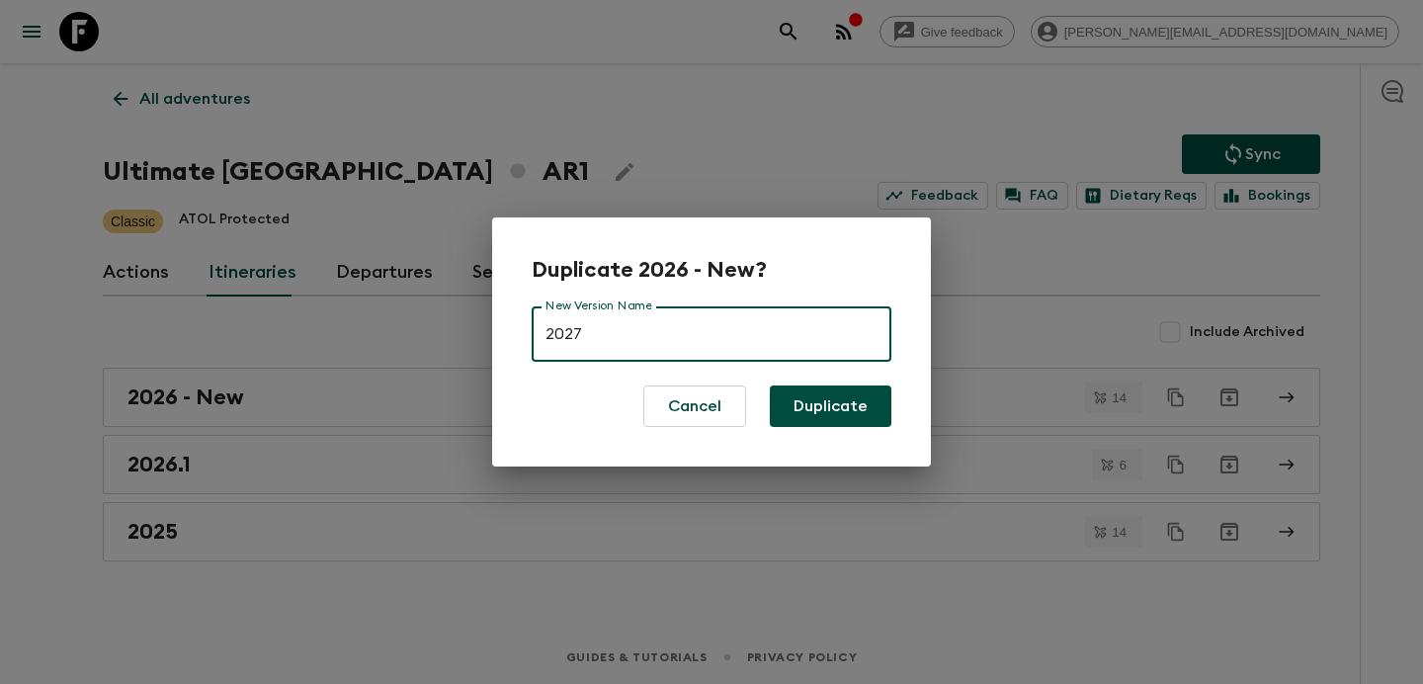
type input "2027"
click at [770, 385] on button "Duplicate" at bounding box center [831, 406] width 122 height 42
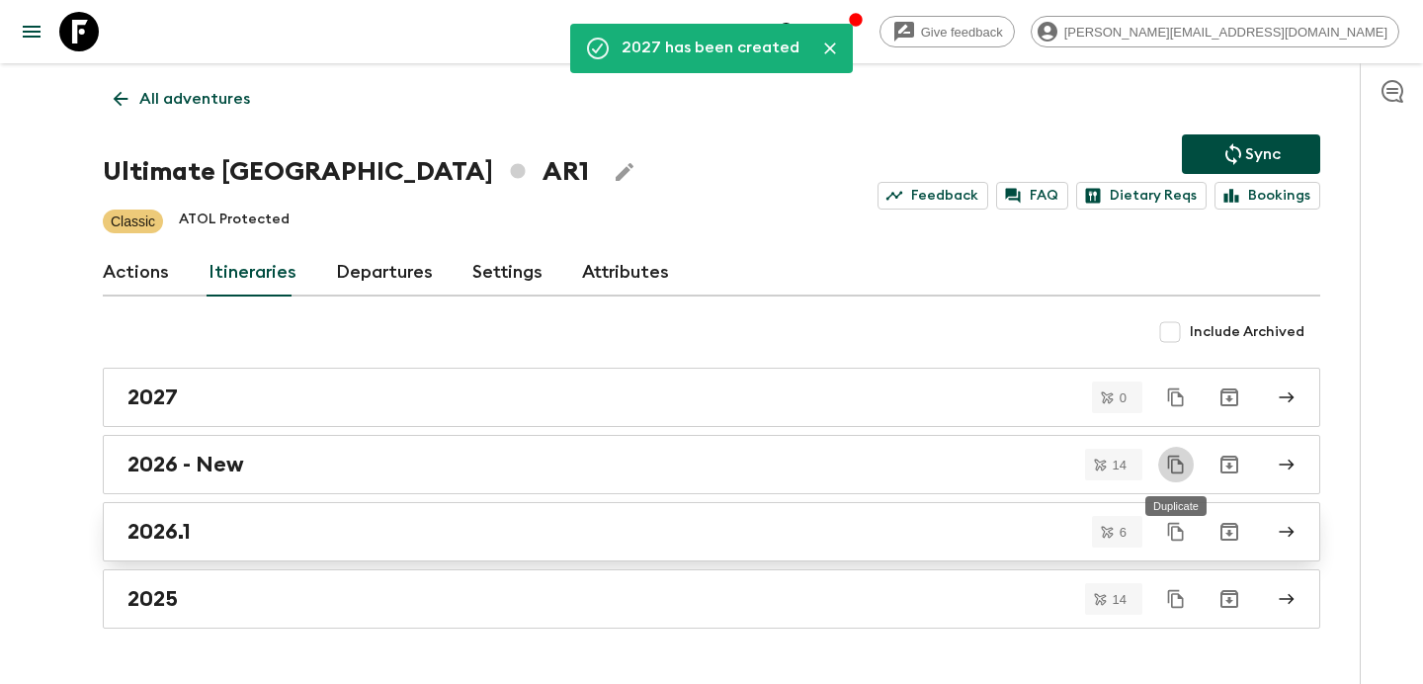
click at [528, 539] on div "2026.1" at bounding box center [692, 532] width 1130 height 26
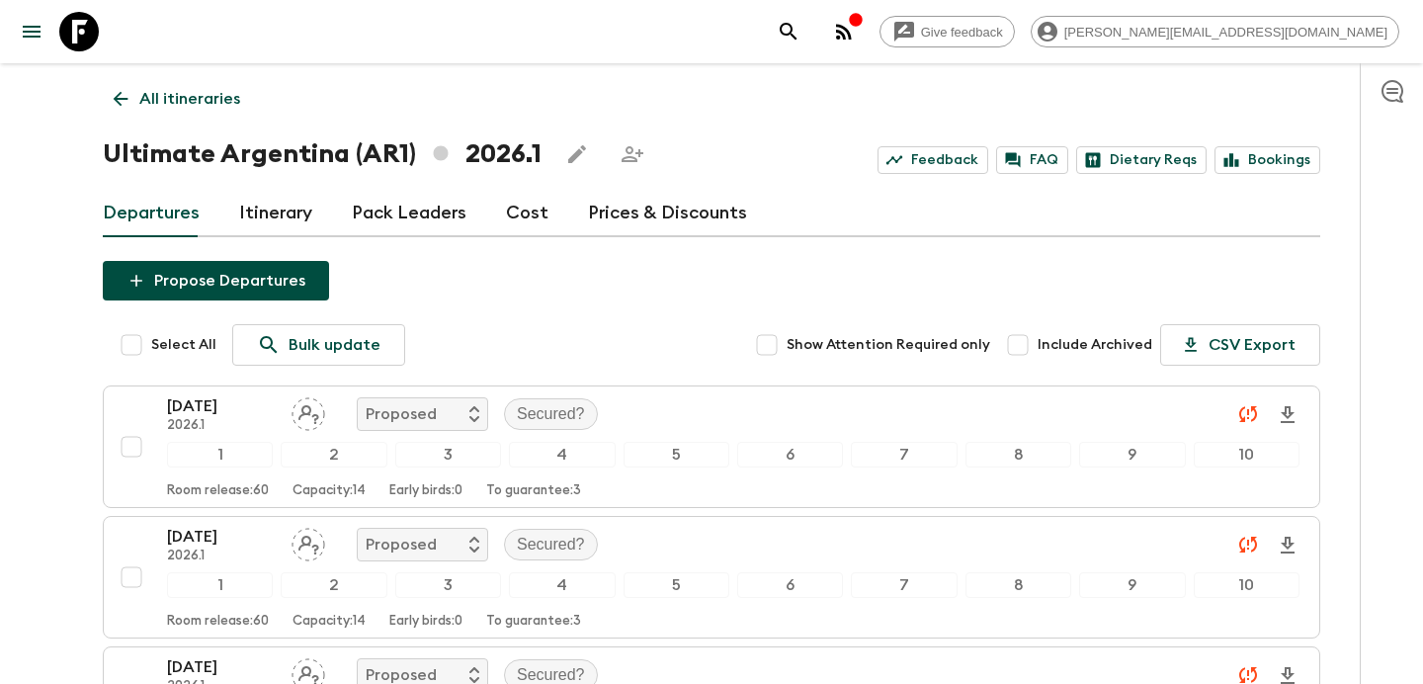
click at [132, 350] on input "Select All" at bounding box center [132, 345] width 40 height 40
checkbox input "true"
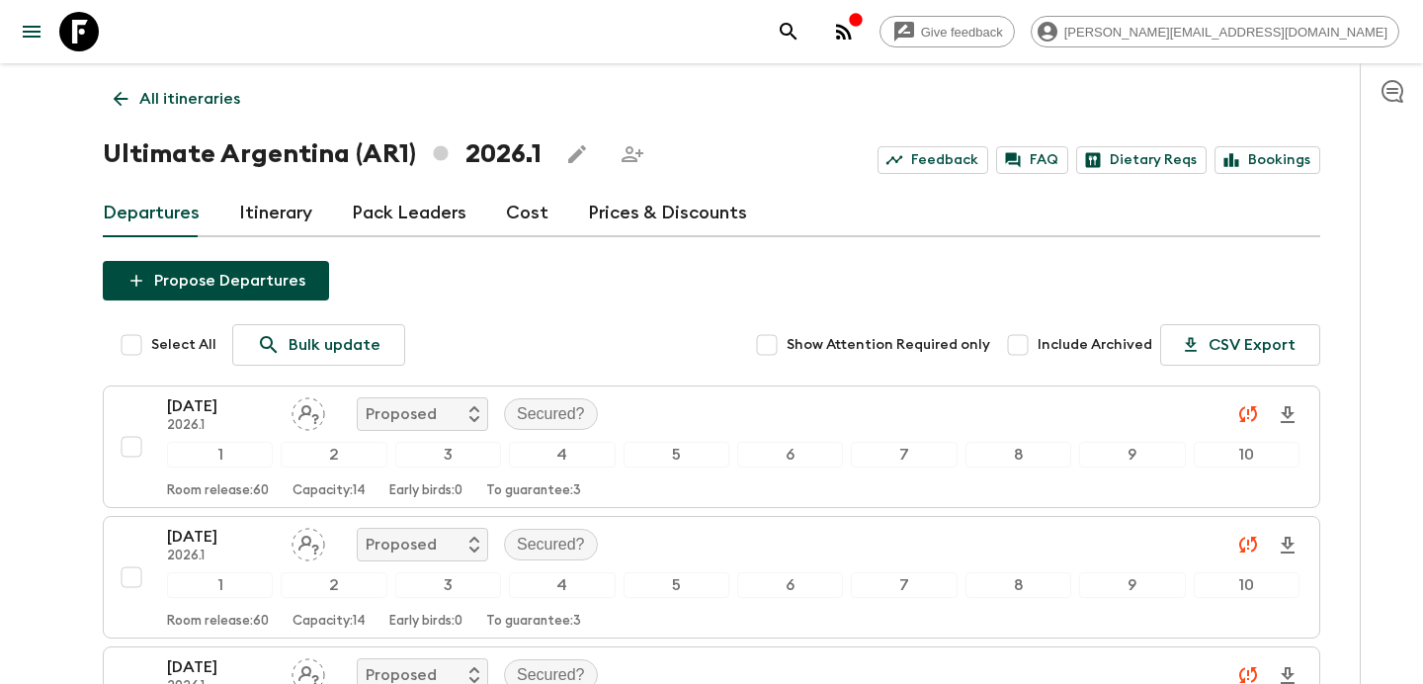
checkbox input "true"
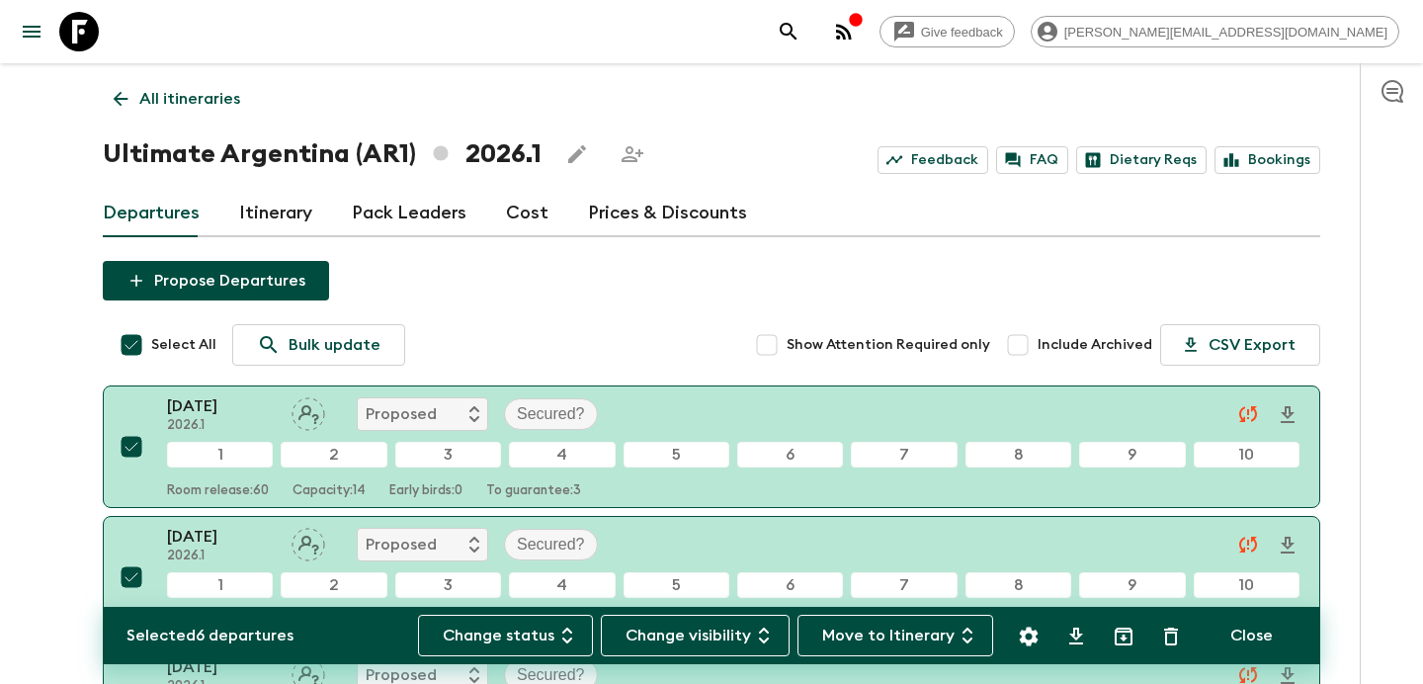
click at [861, 642] on button "Move to Itinerary" at bounding box center [895, 636] width 196 height 42
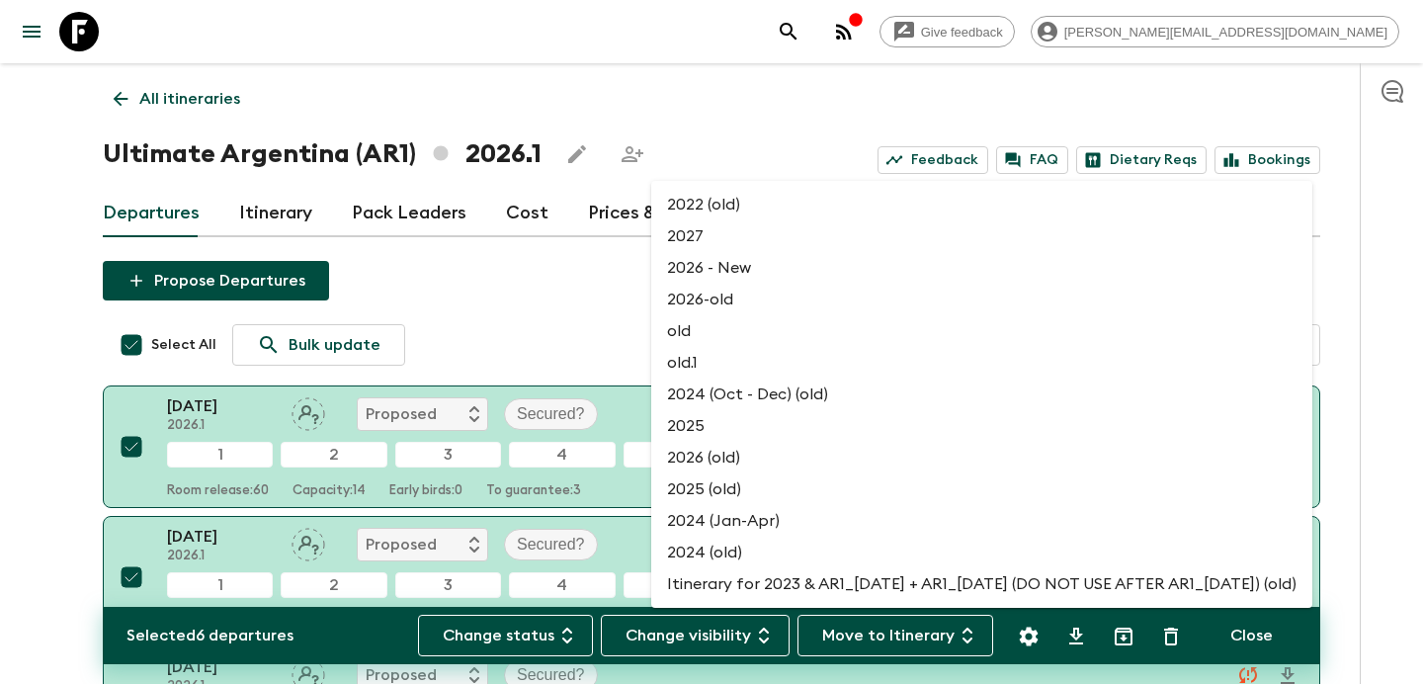
click at [775, 239] on li "2027" at bounding box center [981, 236] width 661 height 32
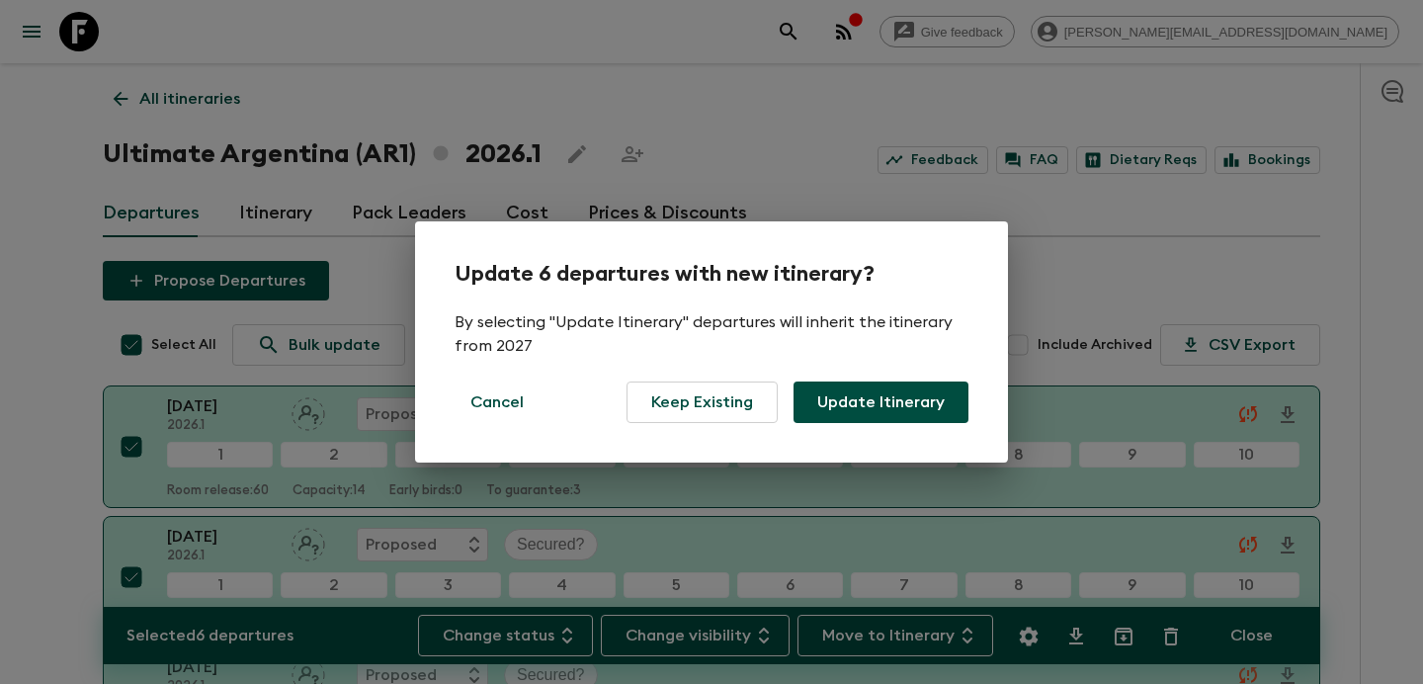
click at [862, 400] on button "Update Itinerary" at bounding box center [880, 402] width 175 height 42
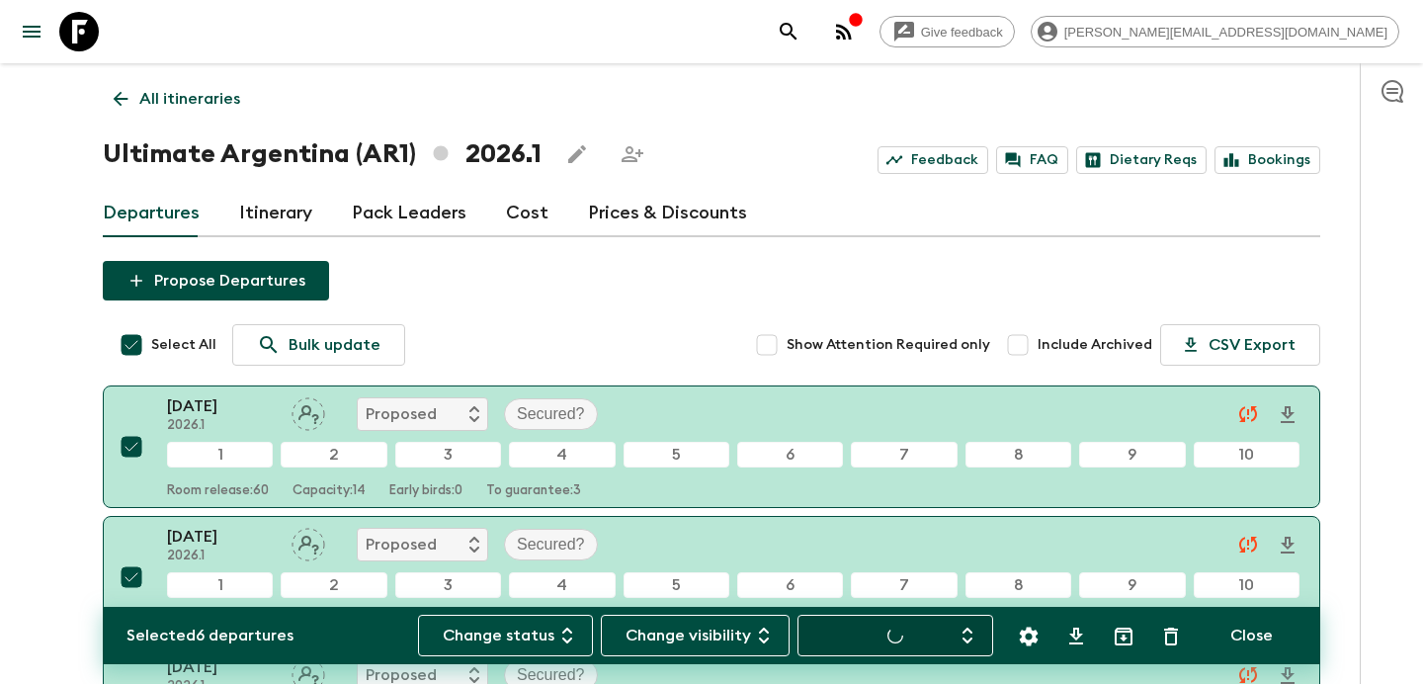
checkbox input "false"
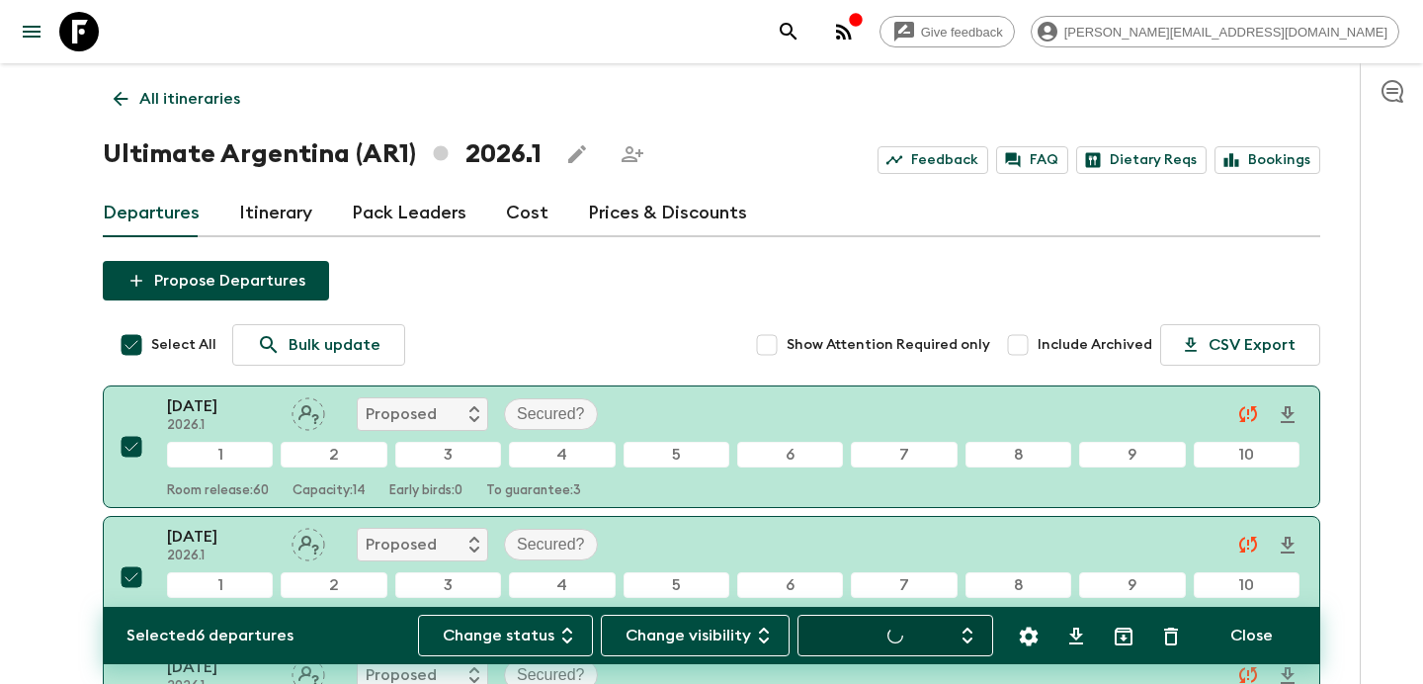
checkbox input "false"
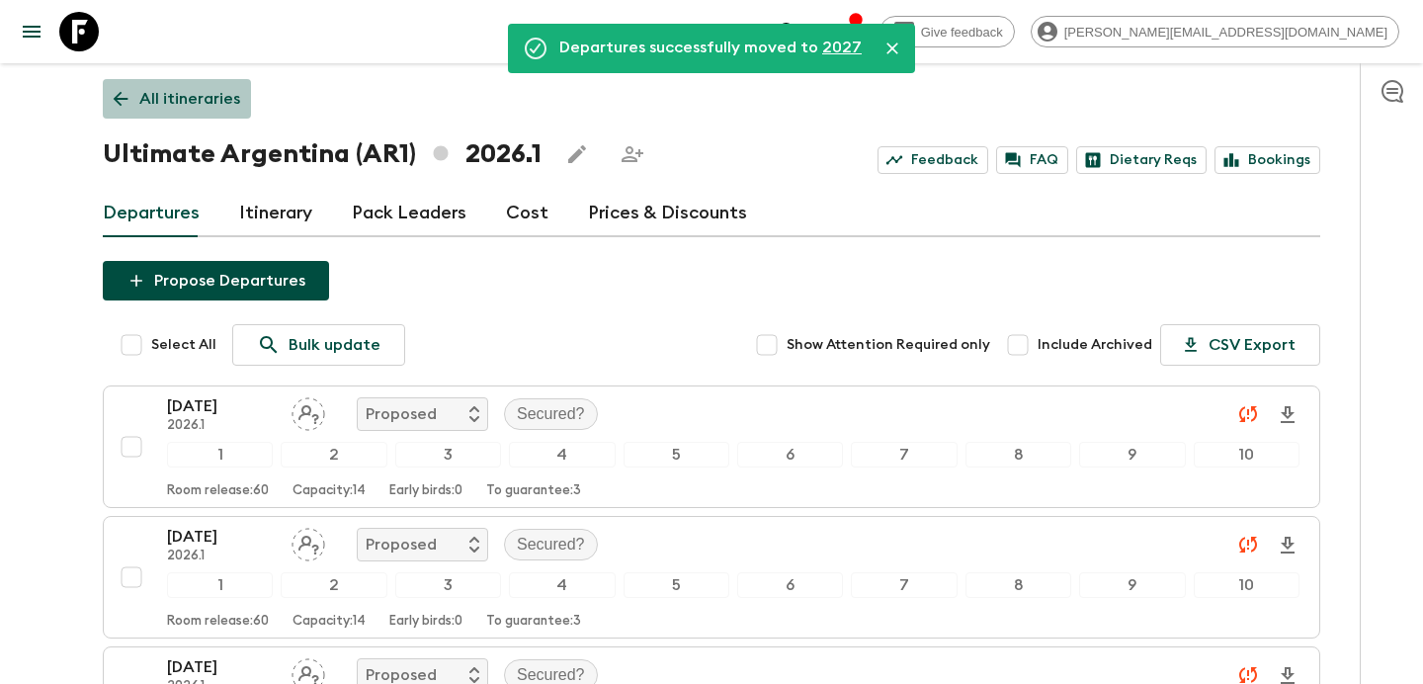
click at [233, 90] on p "All itineraries" at bounding box center [189, 99] width 101 height 24
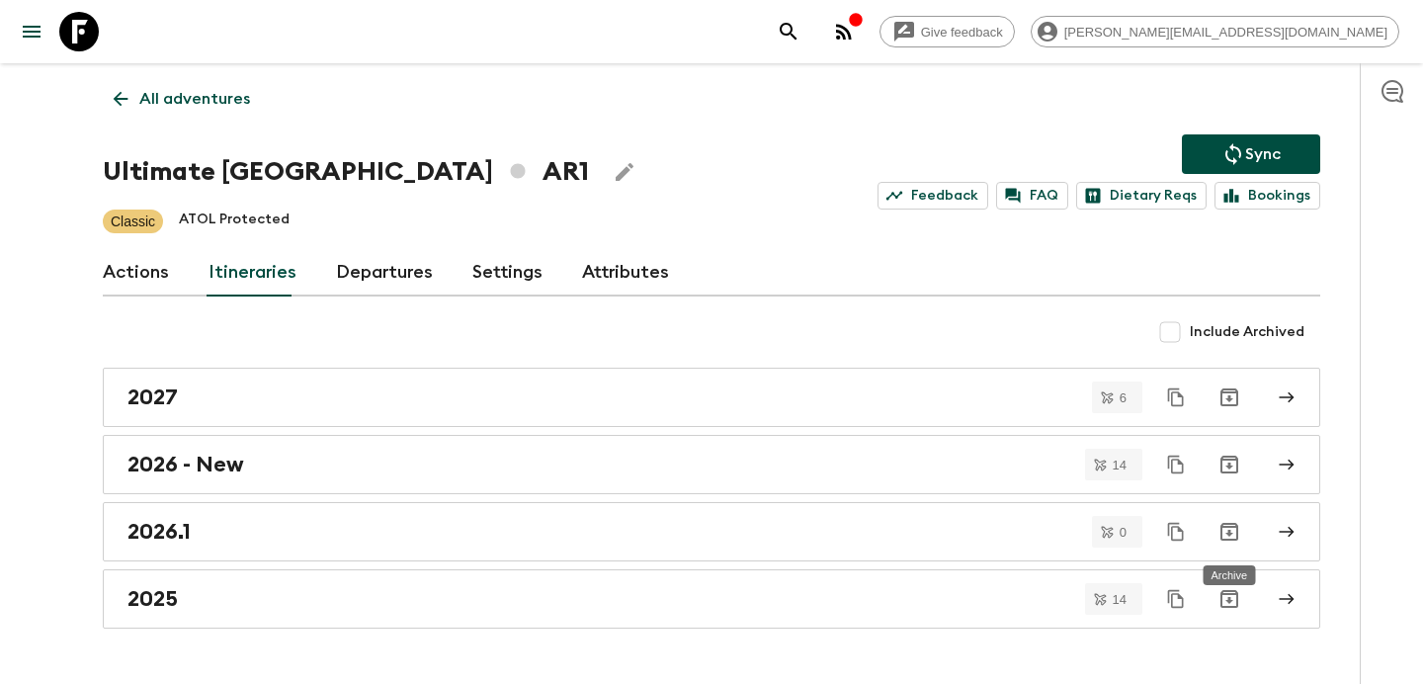
click at [1228, 533] on icon "Archive" at bounding box center [1229, 532] width 18 height 18
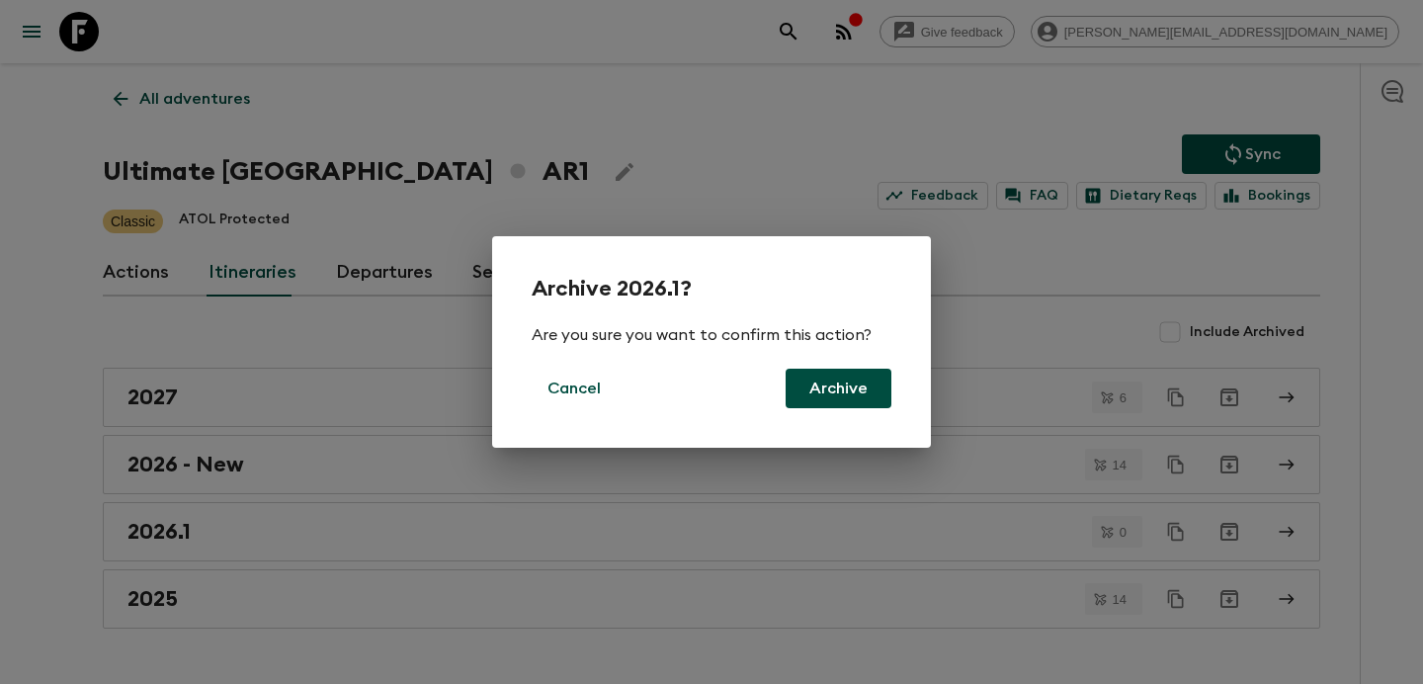
click at [843, 397] on button "Archive" at bounding box center [839, 389] width 106 height 40
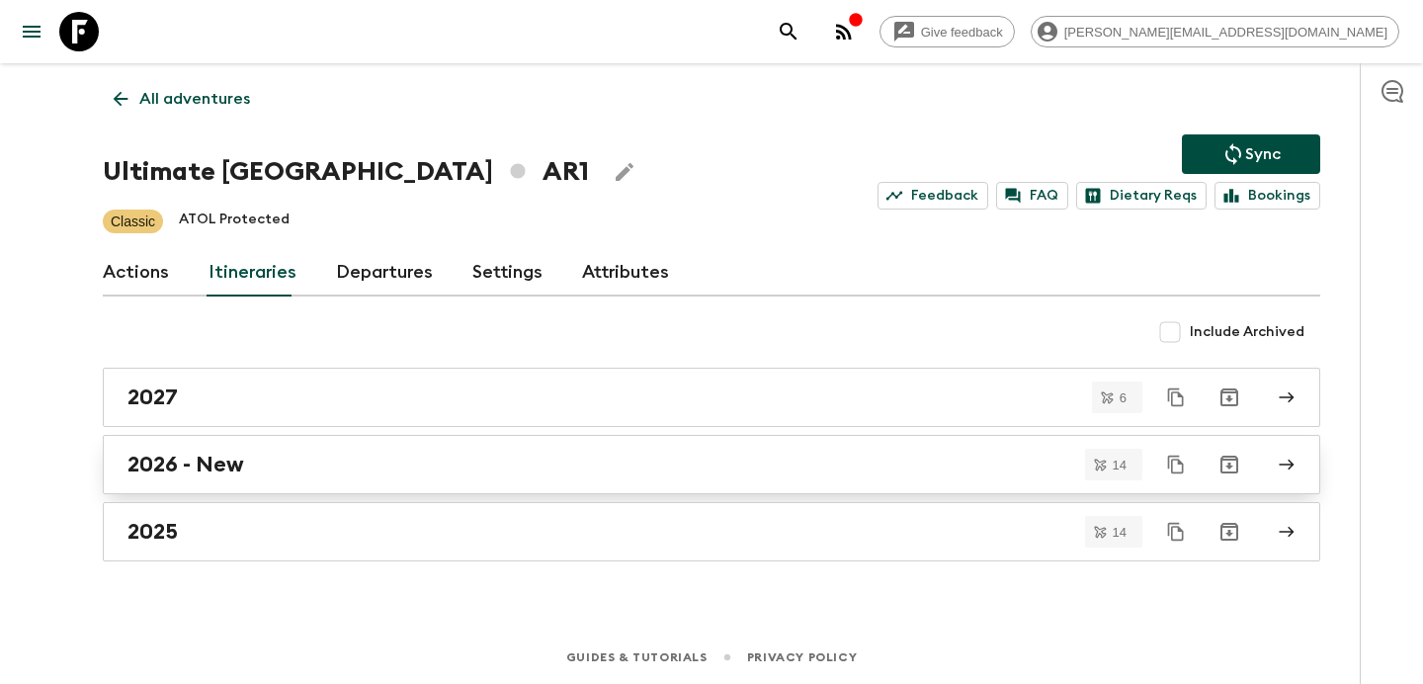
click at [750, 466] on div "2026 - New" at bounding box center [692, 465] width 1130 height 26
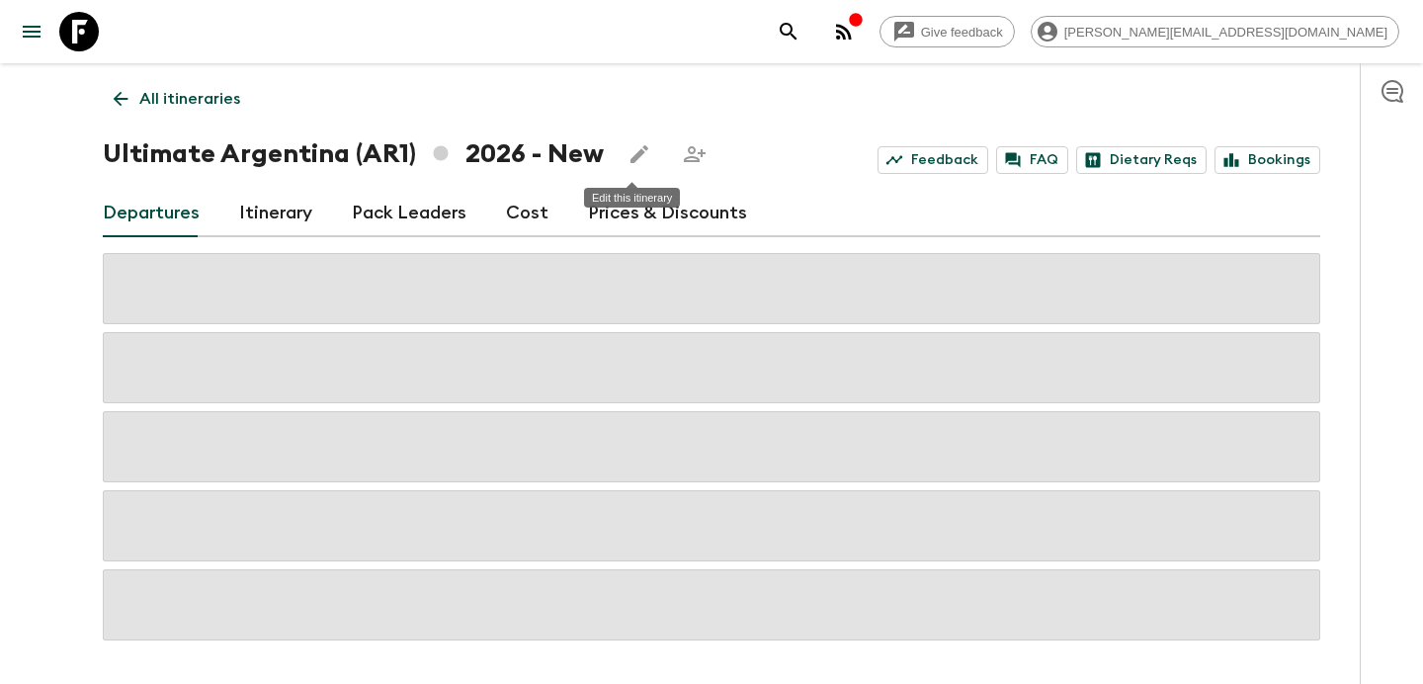
click at [647, 154] on button "Edit this itinerary" at bounding box center [640, 154] width 40 height 40
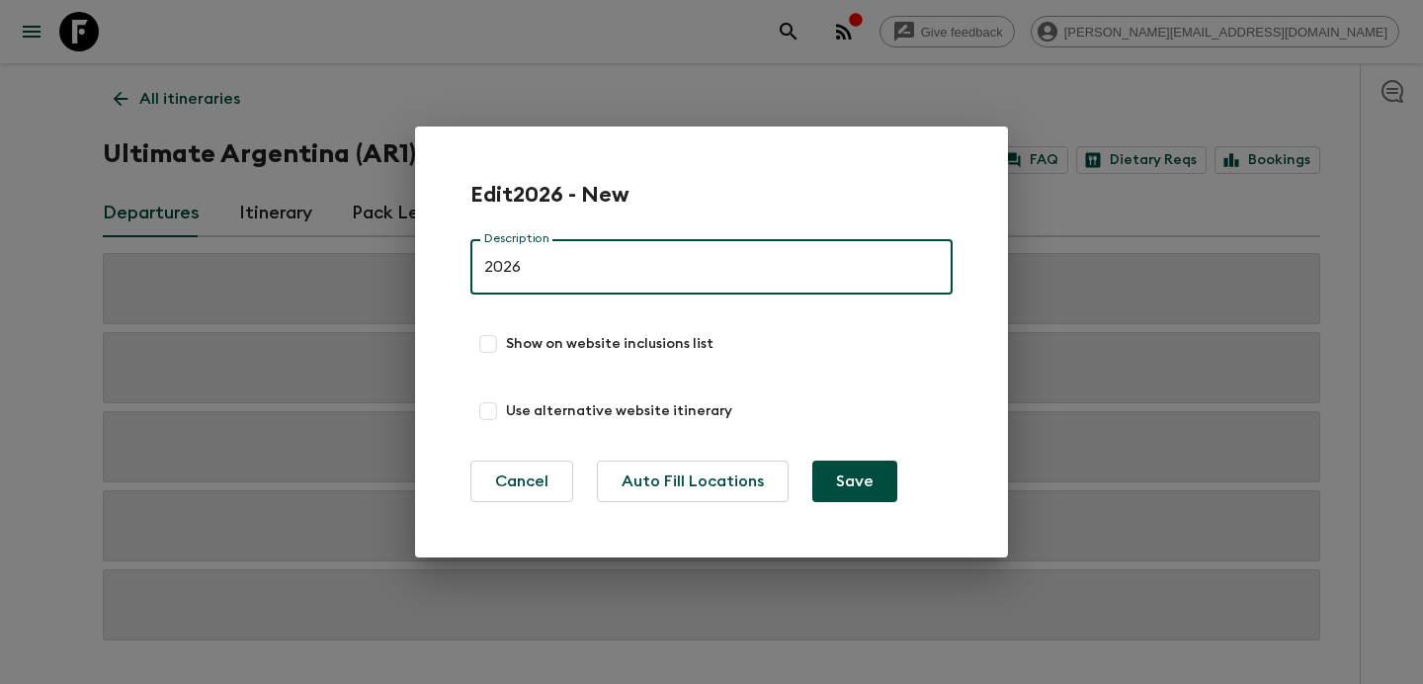
type input "2026"
click at [812, 460] on button "Save" at bounding box center [854, 481] width 85 height 42
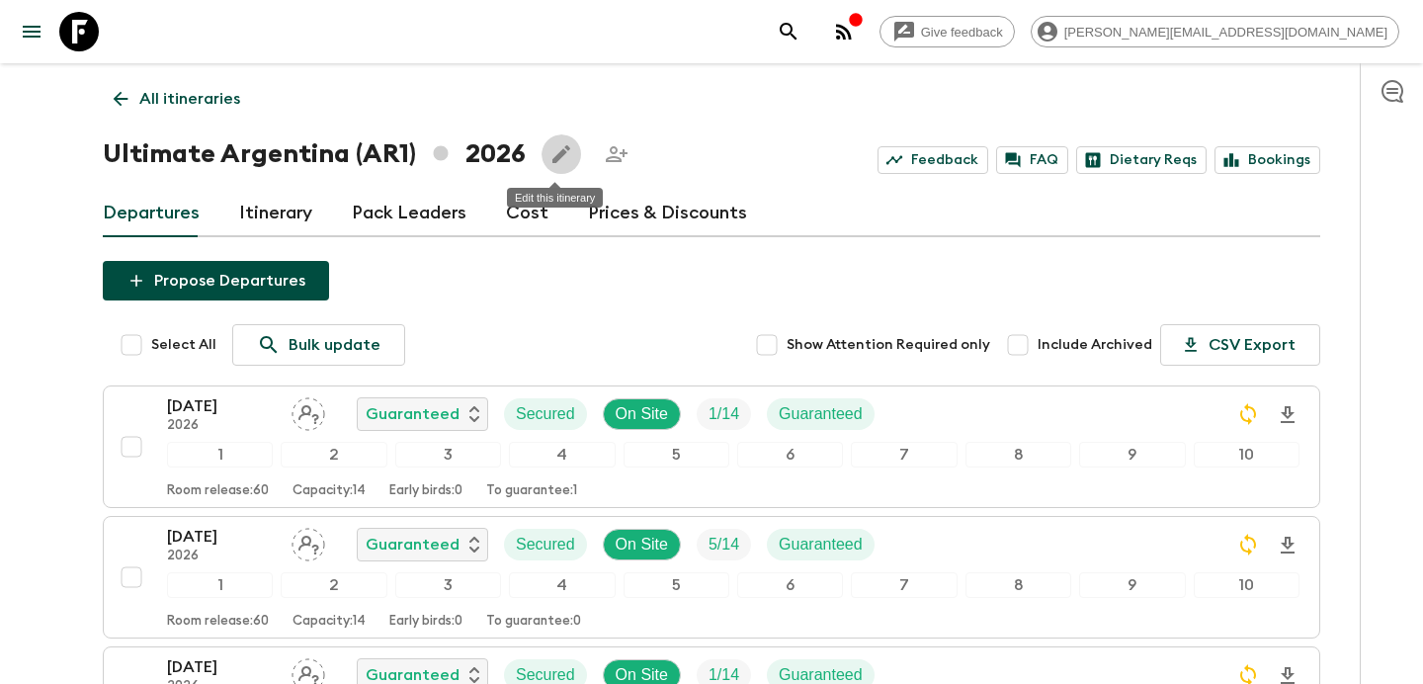
click at [208, 107] on p "All itineraries" at bounding box center [189, 99] width 101 height 24
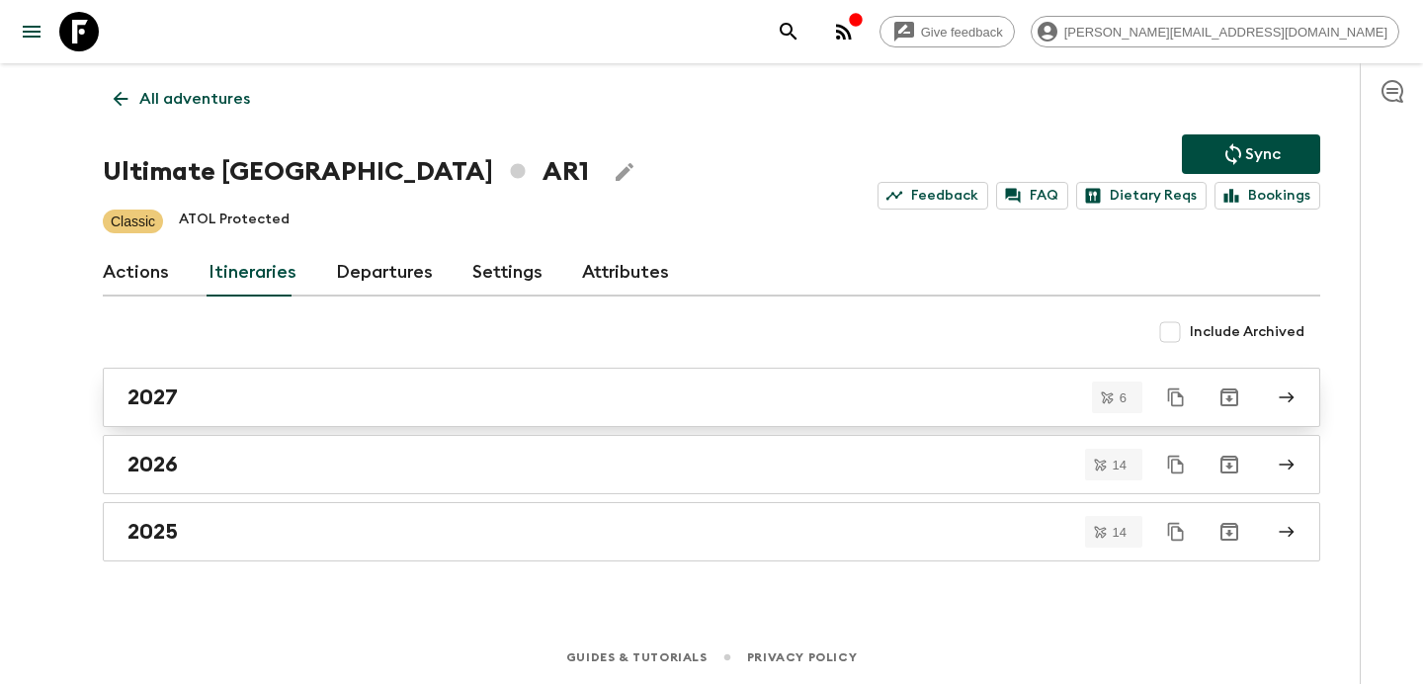
click at [678, 404] on div "2027" at bounding box center [692, 397] width 1130 height 26
